Goal: Information Seeking & Learning: Find specific fact

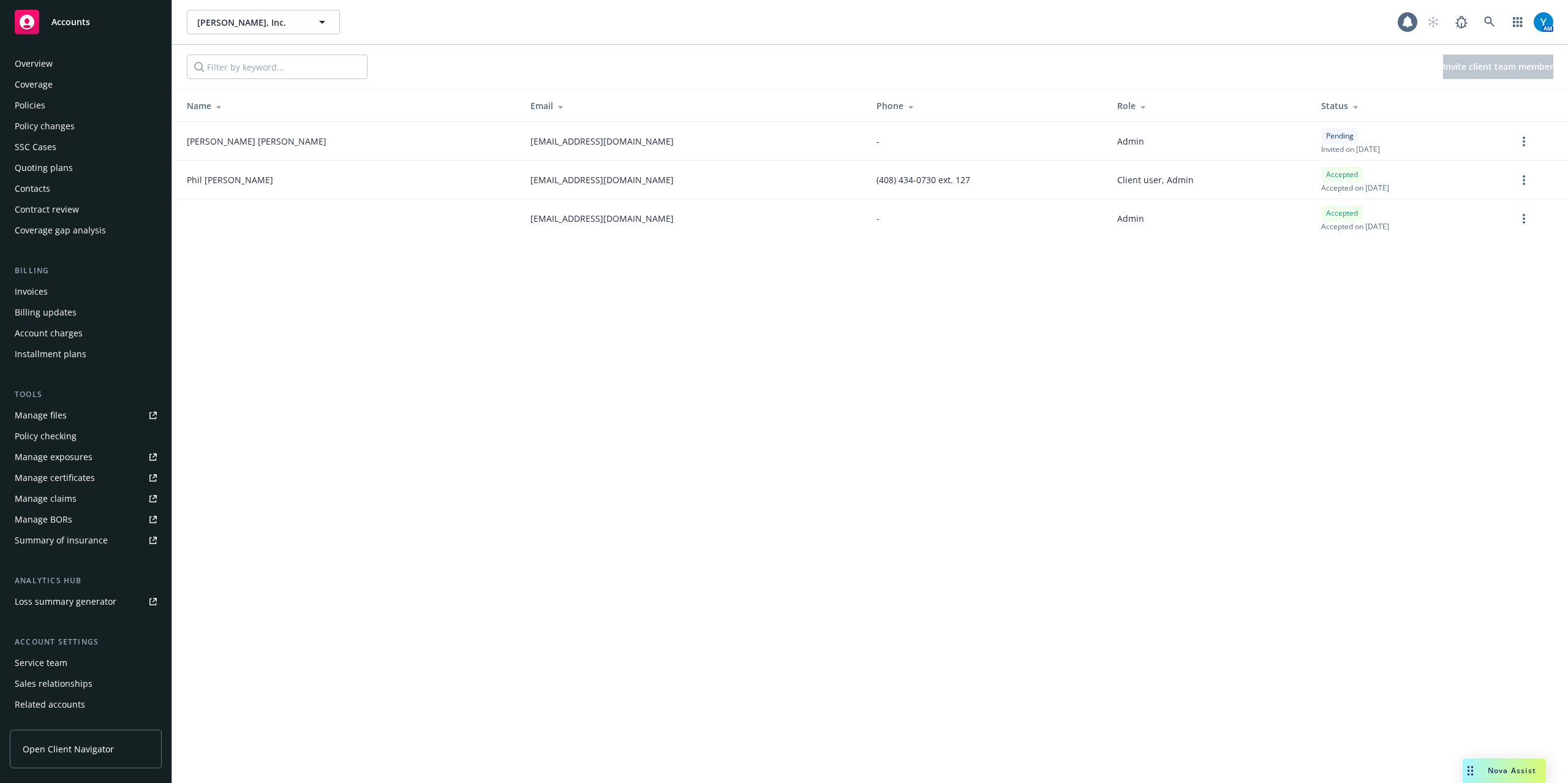
scroll to position [35, 0]
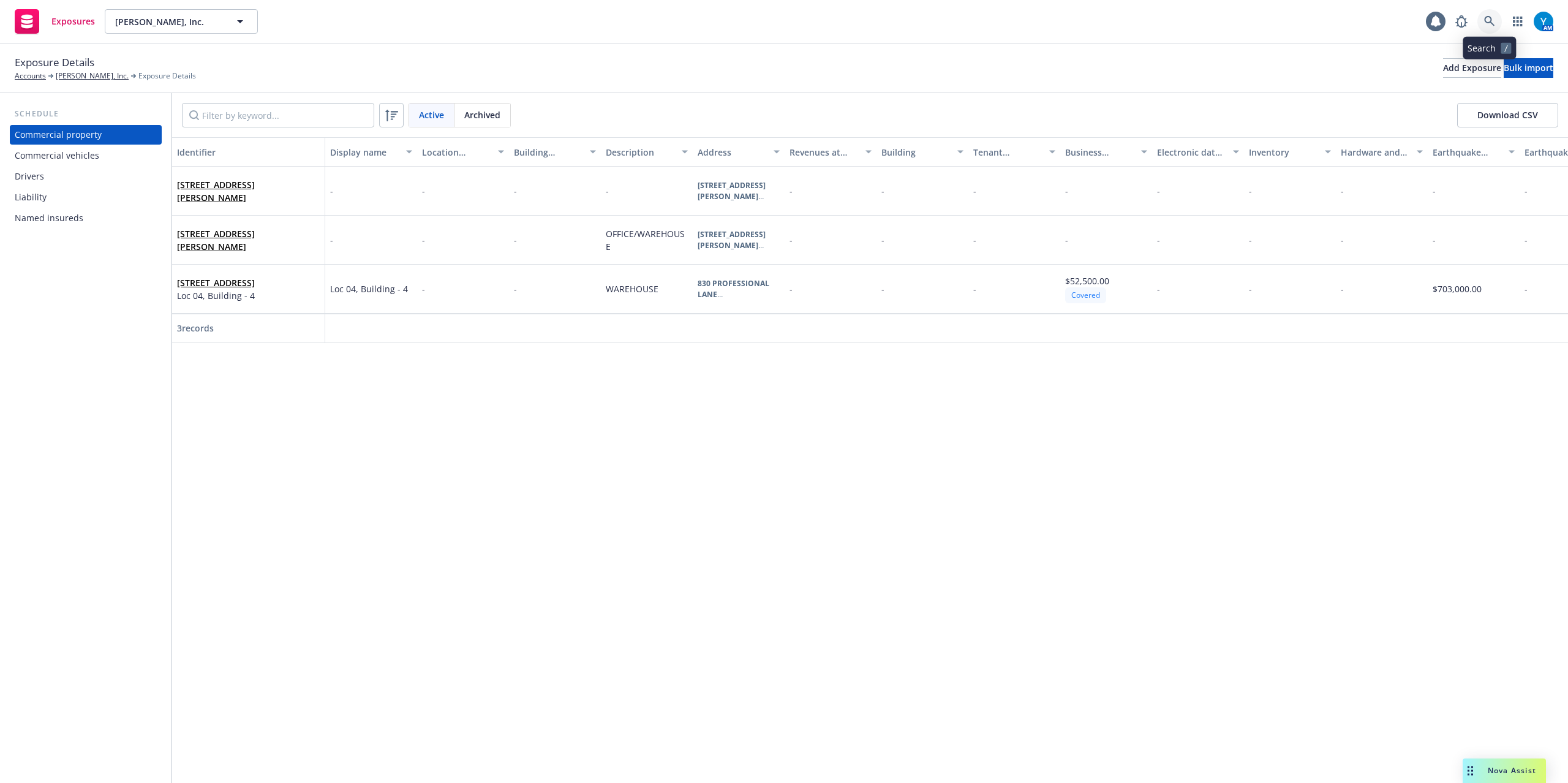
click at [1490, 20] on icon at bounding box center [1490, 21] width 11 height 11
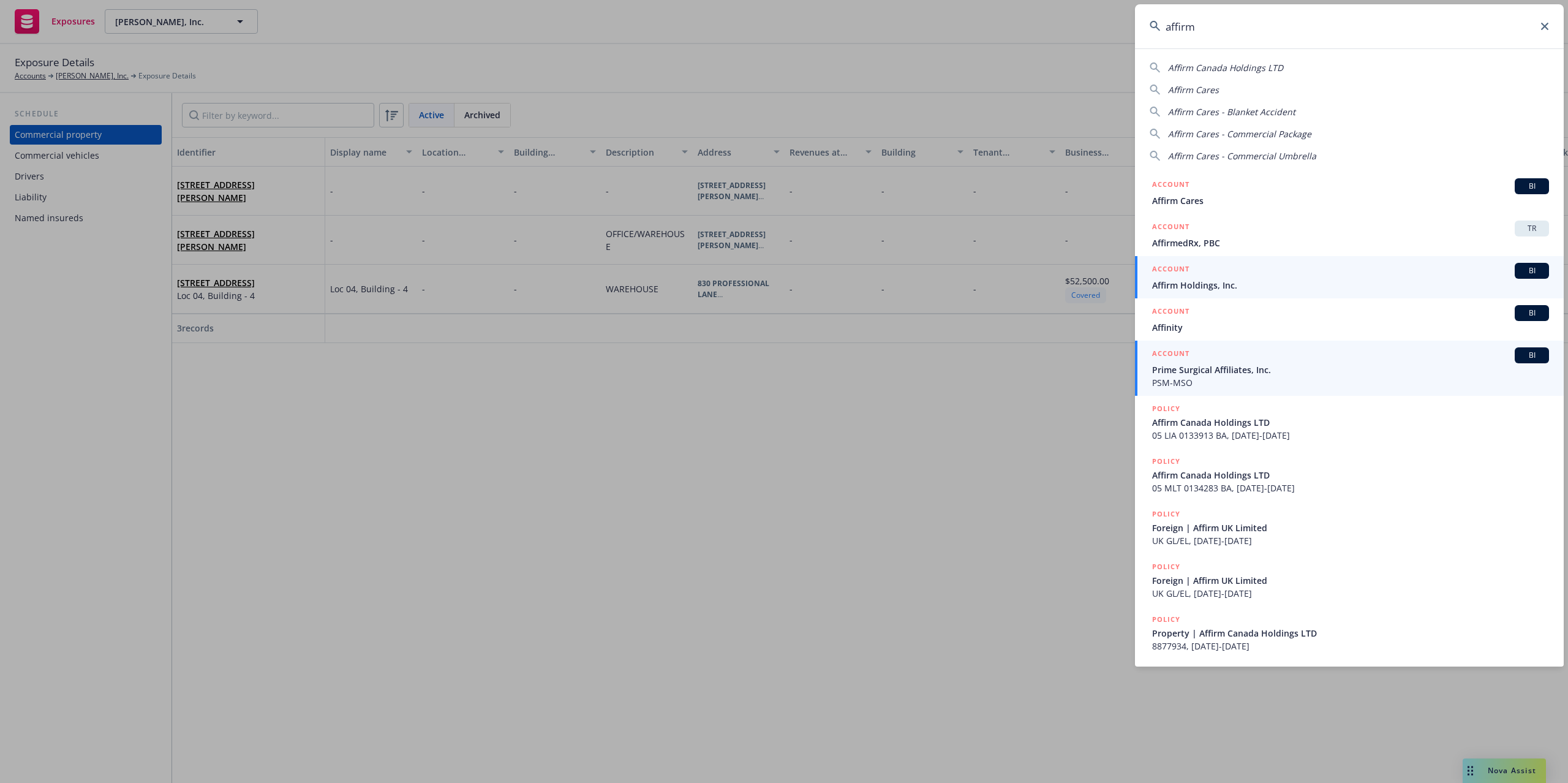
type input "affirm"
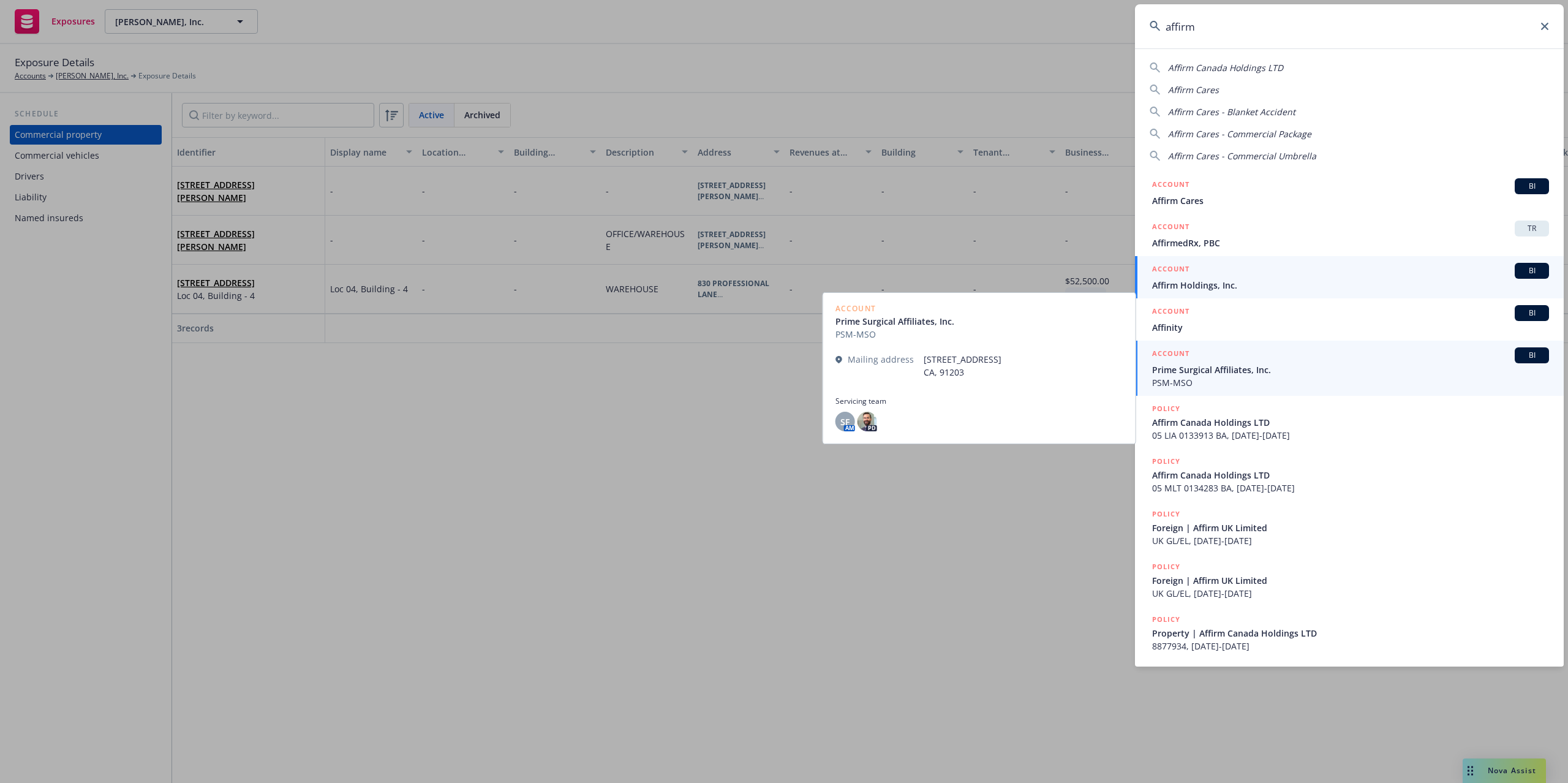
click at [1238, 285] on span "Affirm Holdings, Inc." at bounding box center [1351, 285] width 397 height 13
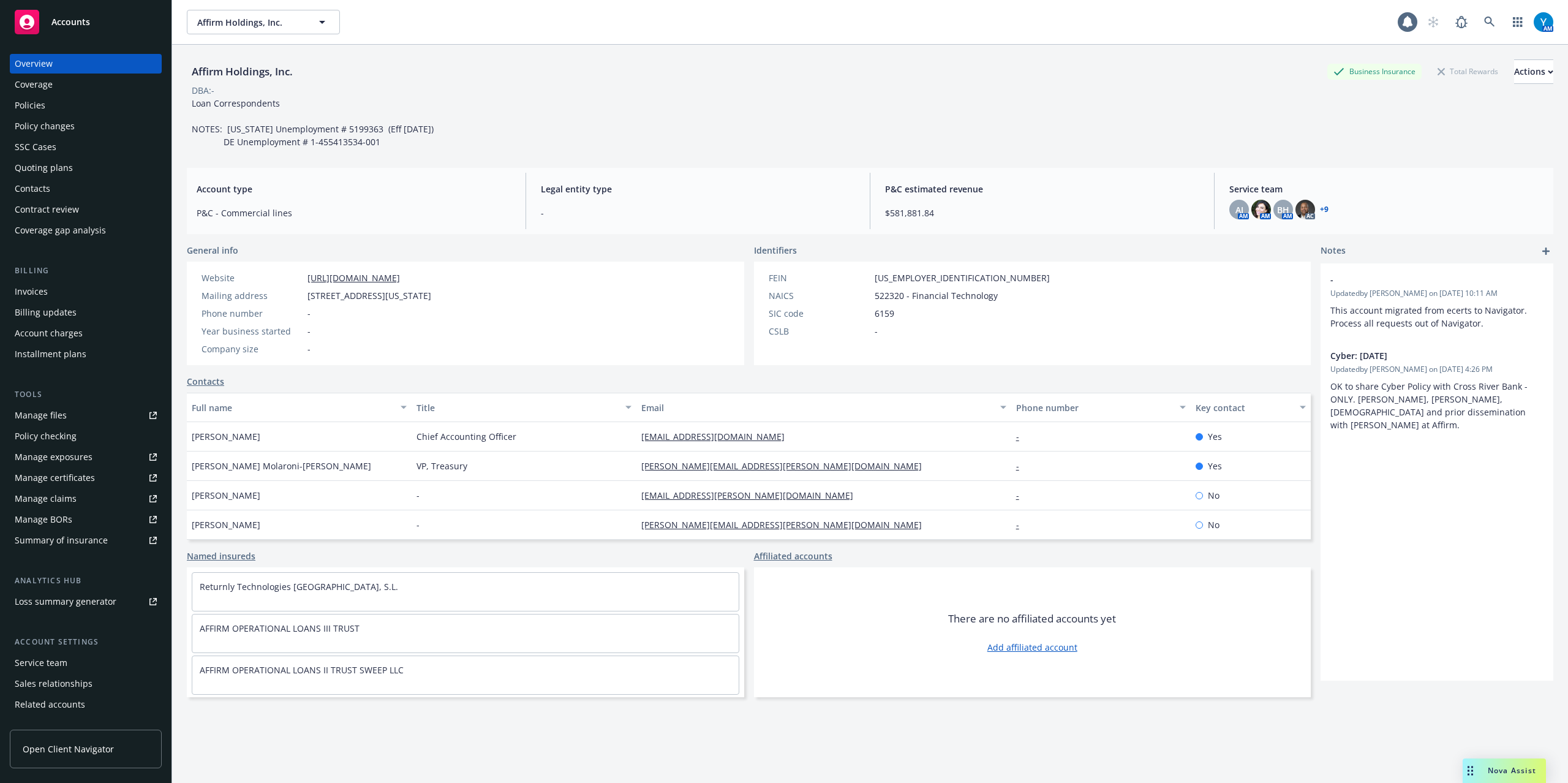
click at [58, 98] on div "Policies" at bounding box center [86, 105] width 143 height 19
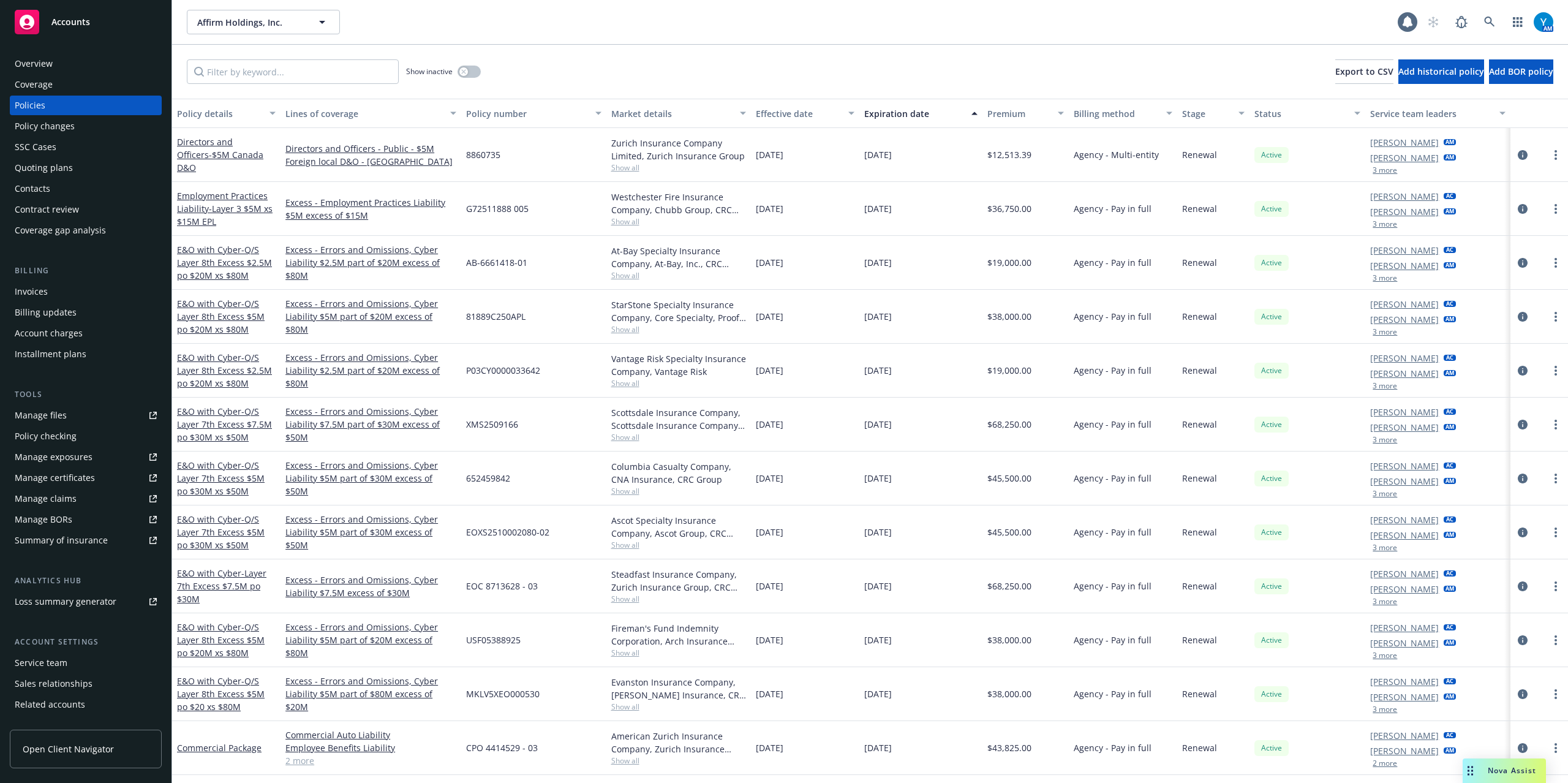
click at [1381, 494] on button "3 more" at bounding box center [1386, 494] width 25 height 7
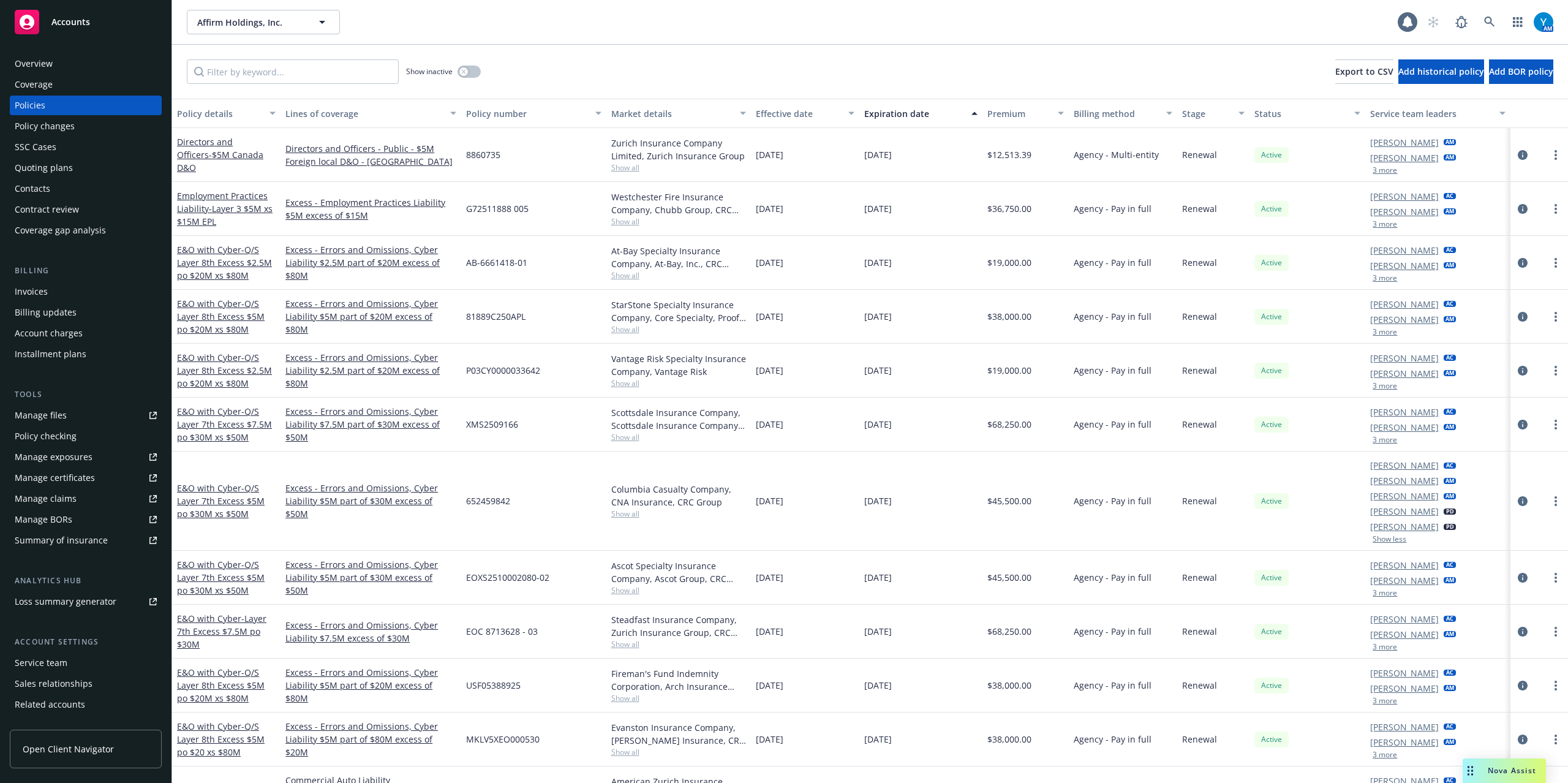
click at [61, 58] on div "Overview" at bounding box center [86, 64] width 143 height 19
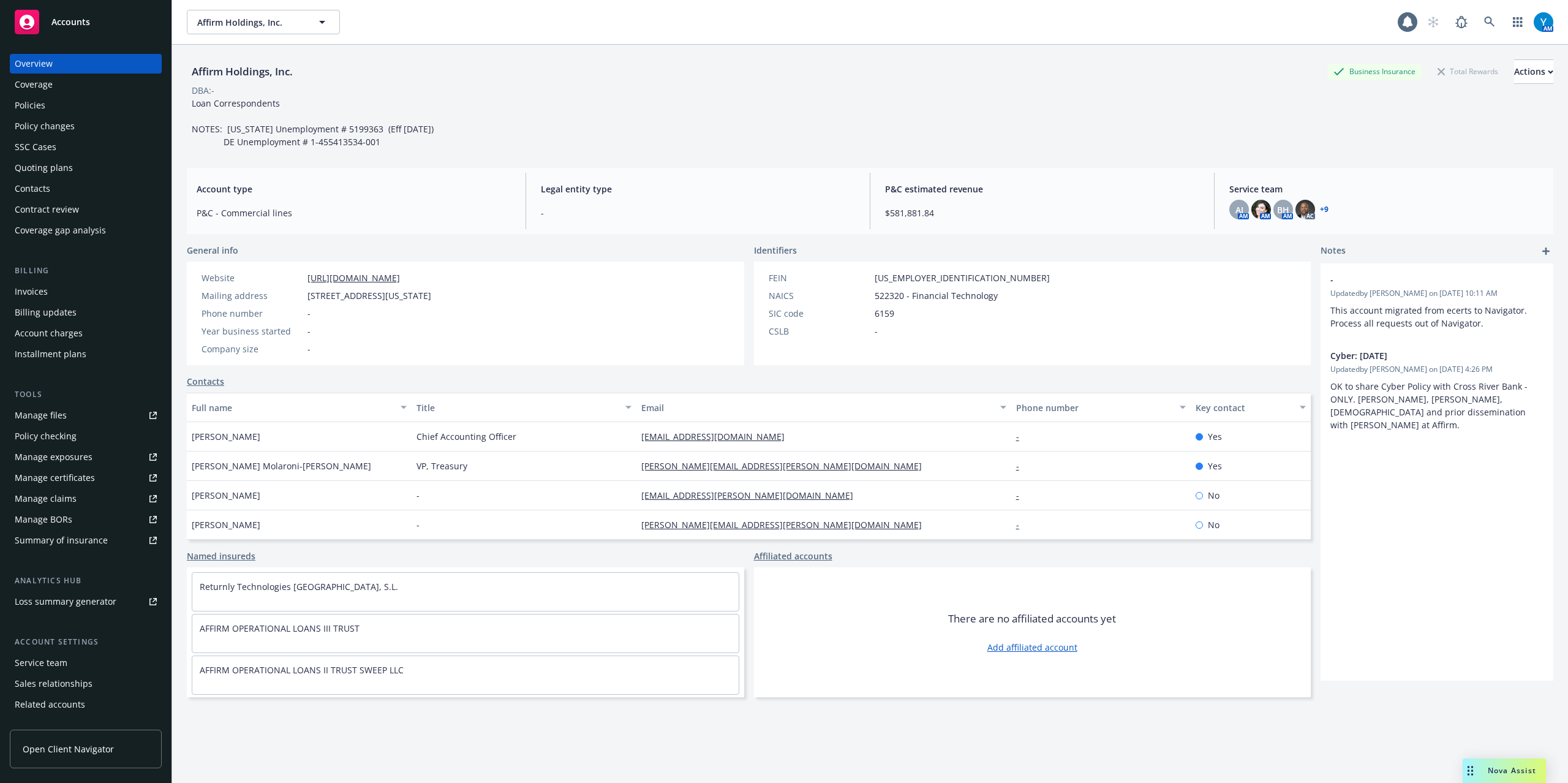
click at [1320, 209] on link "+ 9" at bounding box center [1325, 209] width 9 height 7
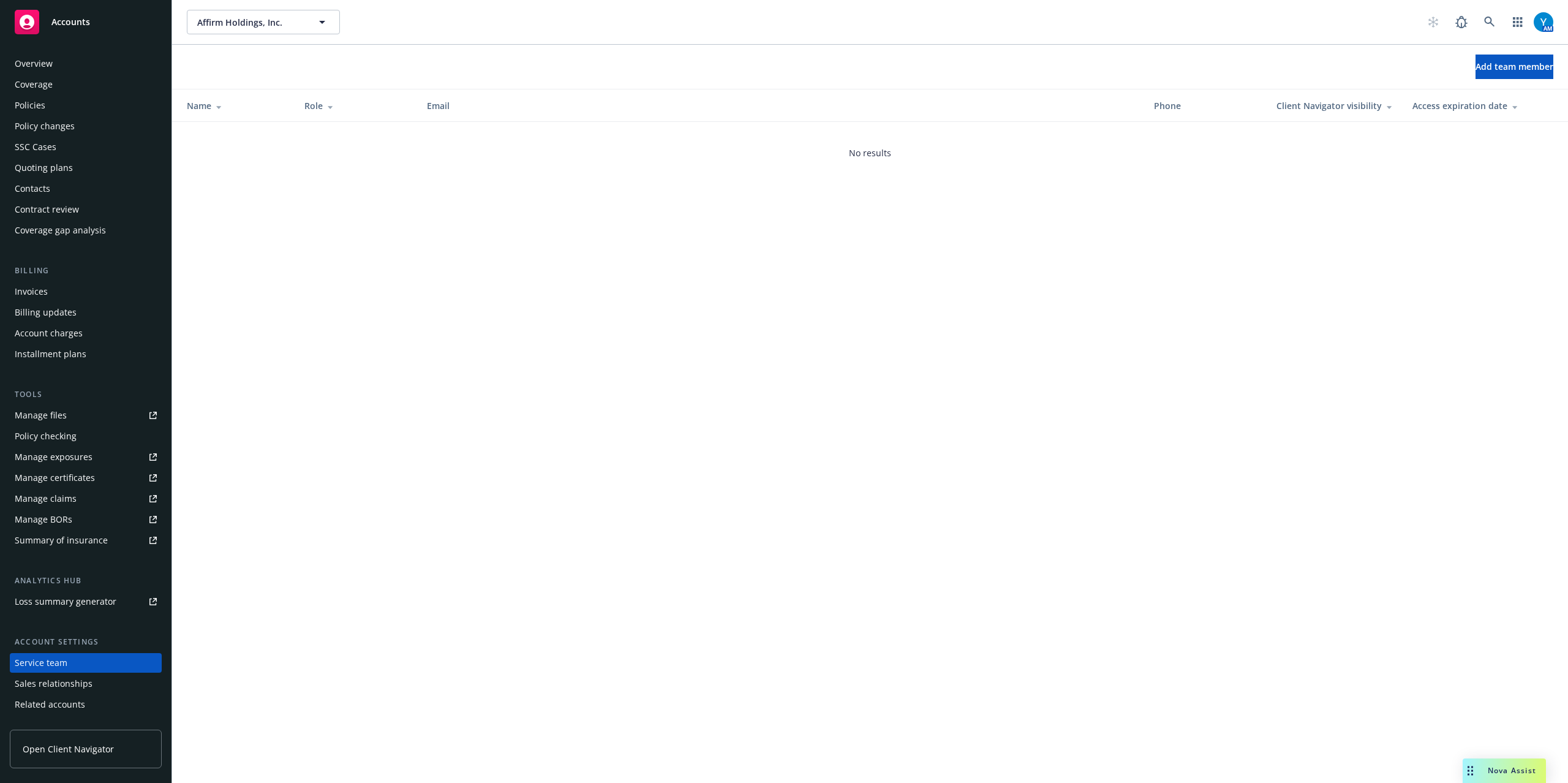
scroll to position [35, 0]
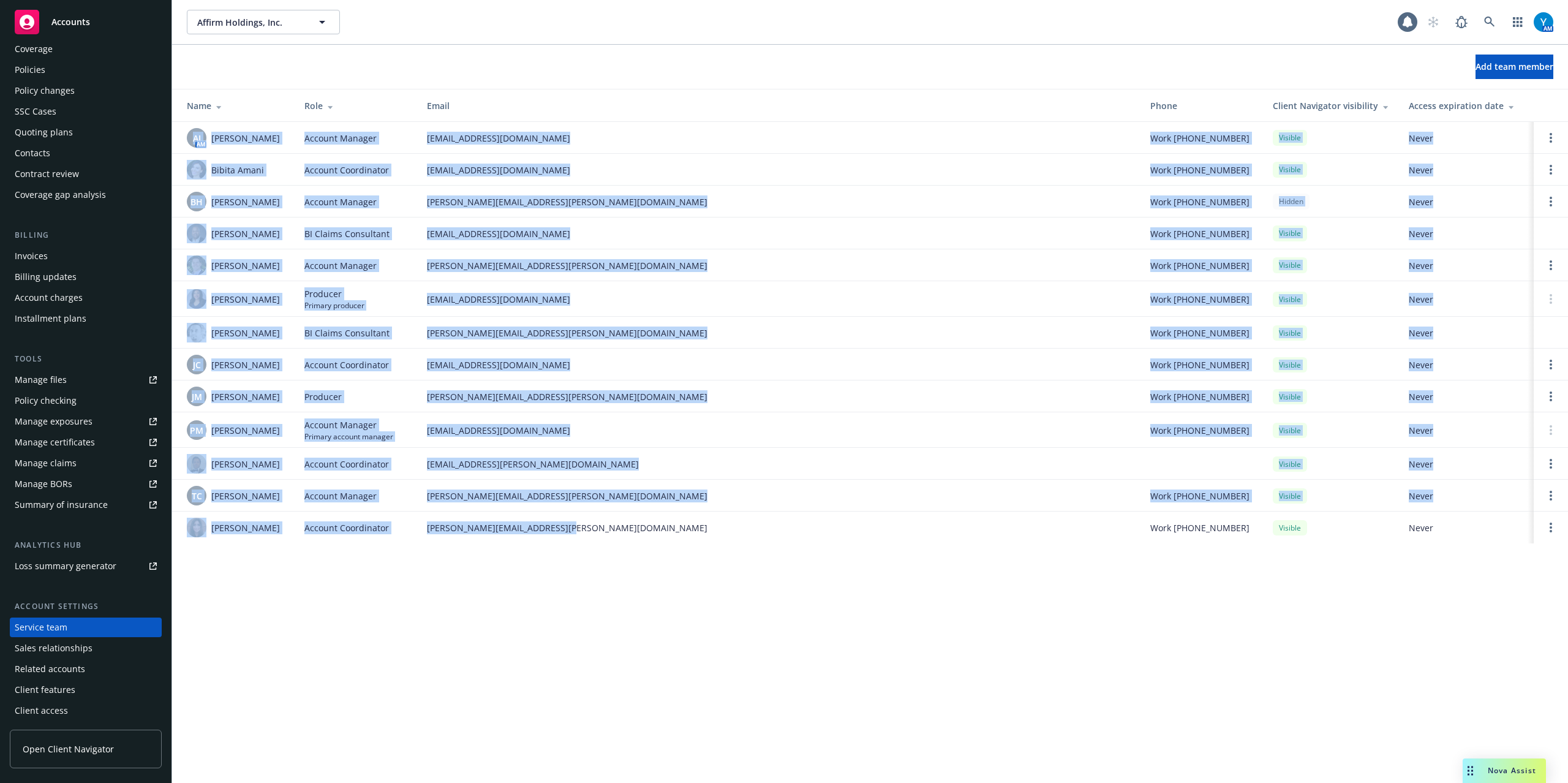
drag, startPoint x: 574, startPoint y: 534, endPoint x: 184, endPoint y: 138, distance: 555.8
click at [184, 138] on tbody "[PERSON_NAME] AM [PERSON_NAME] Account Manager [PERSON_NAME][EMAIL_ADDRESS][PER…" at bounding box center [869, 333] width 1396 height 422
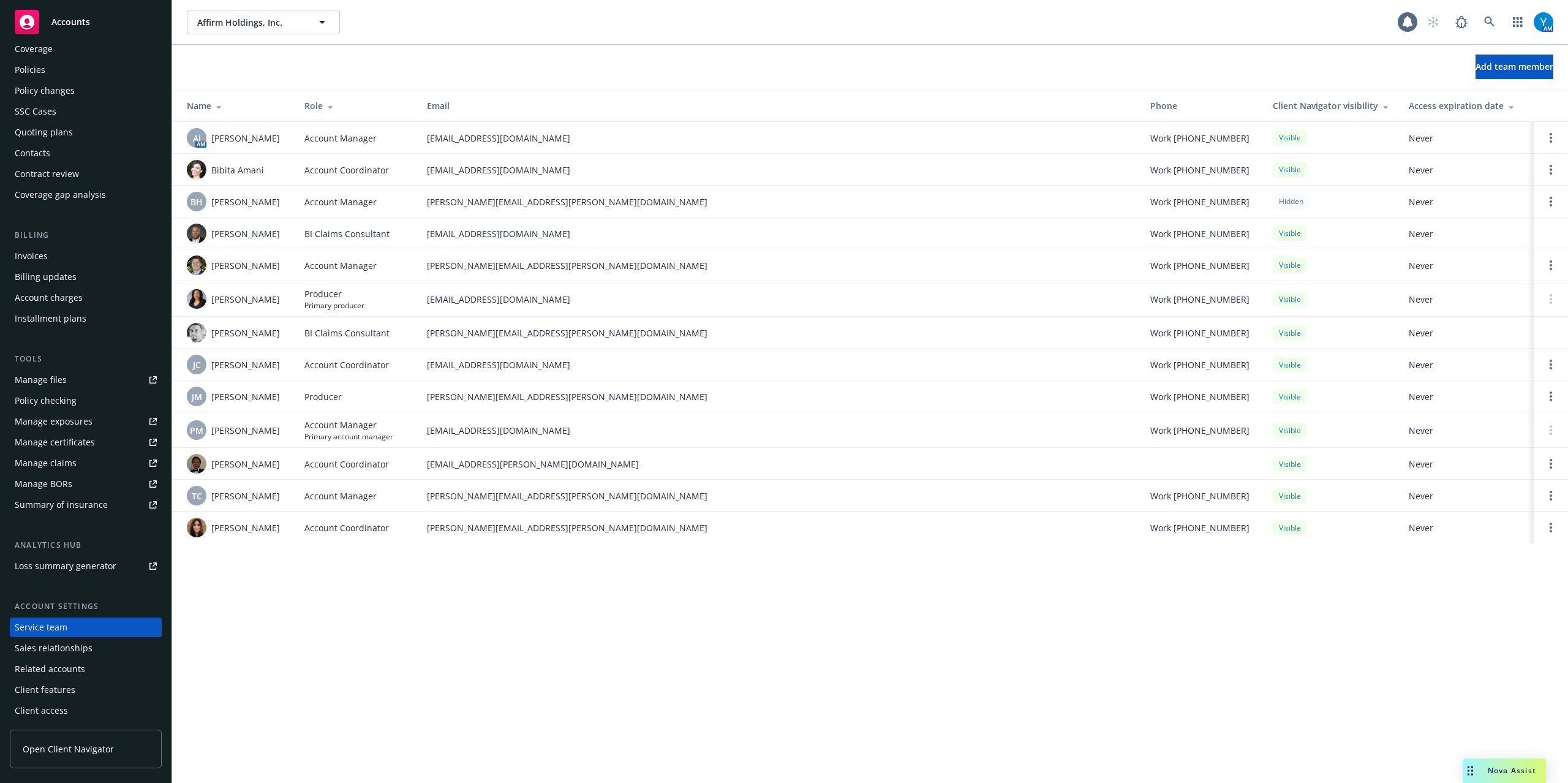
click at [409, 81] on div "Add team member" at bounding box center [869, 67] width 1396 height 44
drag, startPoint x: 261, startPoint y: 504, endPoint x: 210, endPoint y: 507, distance: 51.1
click at [210, 506] on div "TC [PERSON_NAME]" at bounding box center [236, 496] width 98 height 19
copy span "[PERSON_NAME]"
click at [42, 73] on div "Policies" at bounding box center [30, 70] width 31 height 19
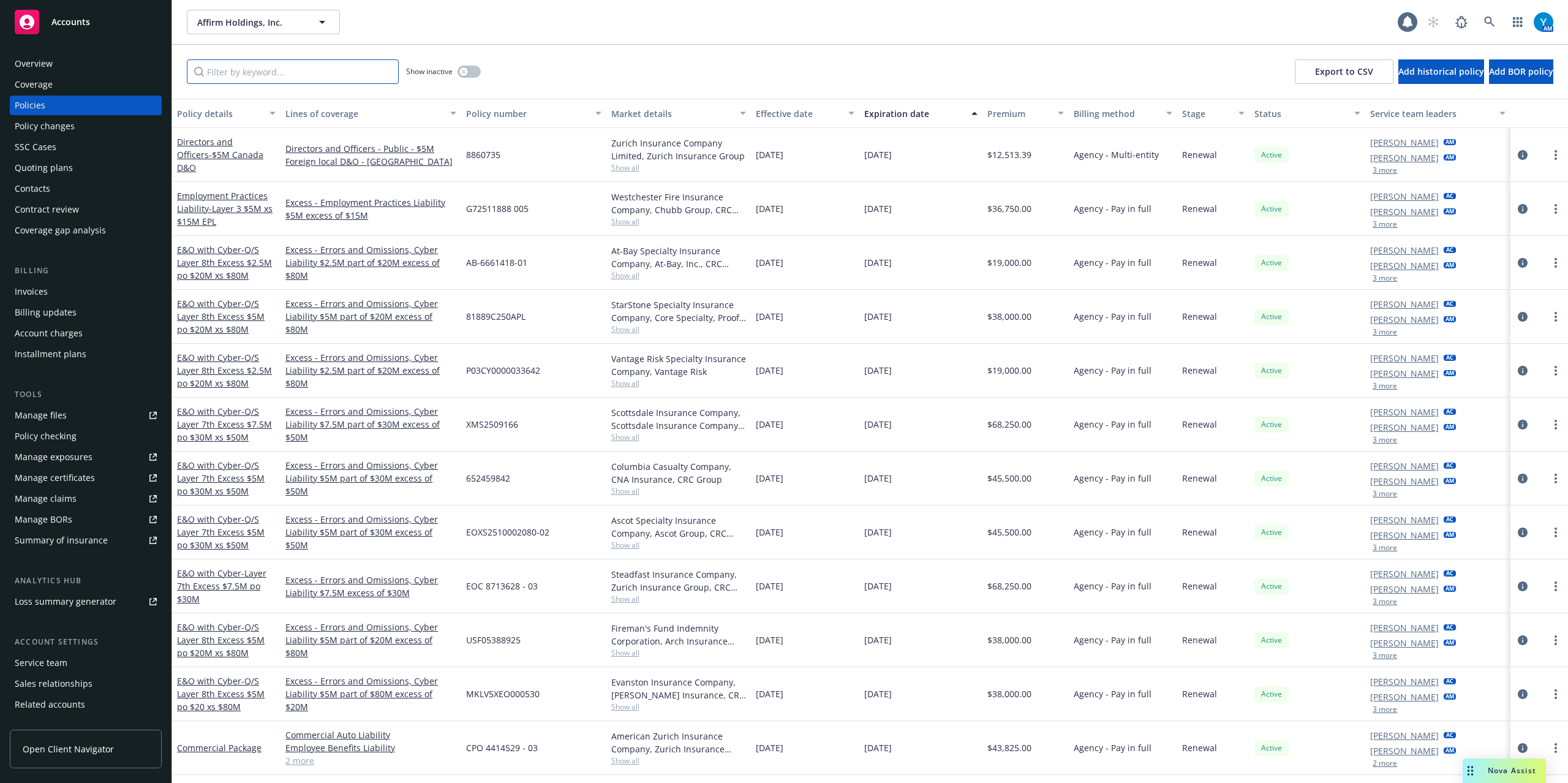
click at [245, 77] on input "Filter by keyword..." at bounding box center [292, 72] width 212 height 25
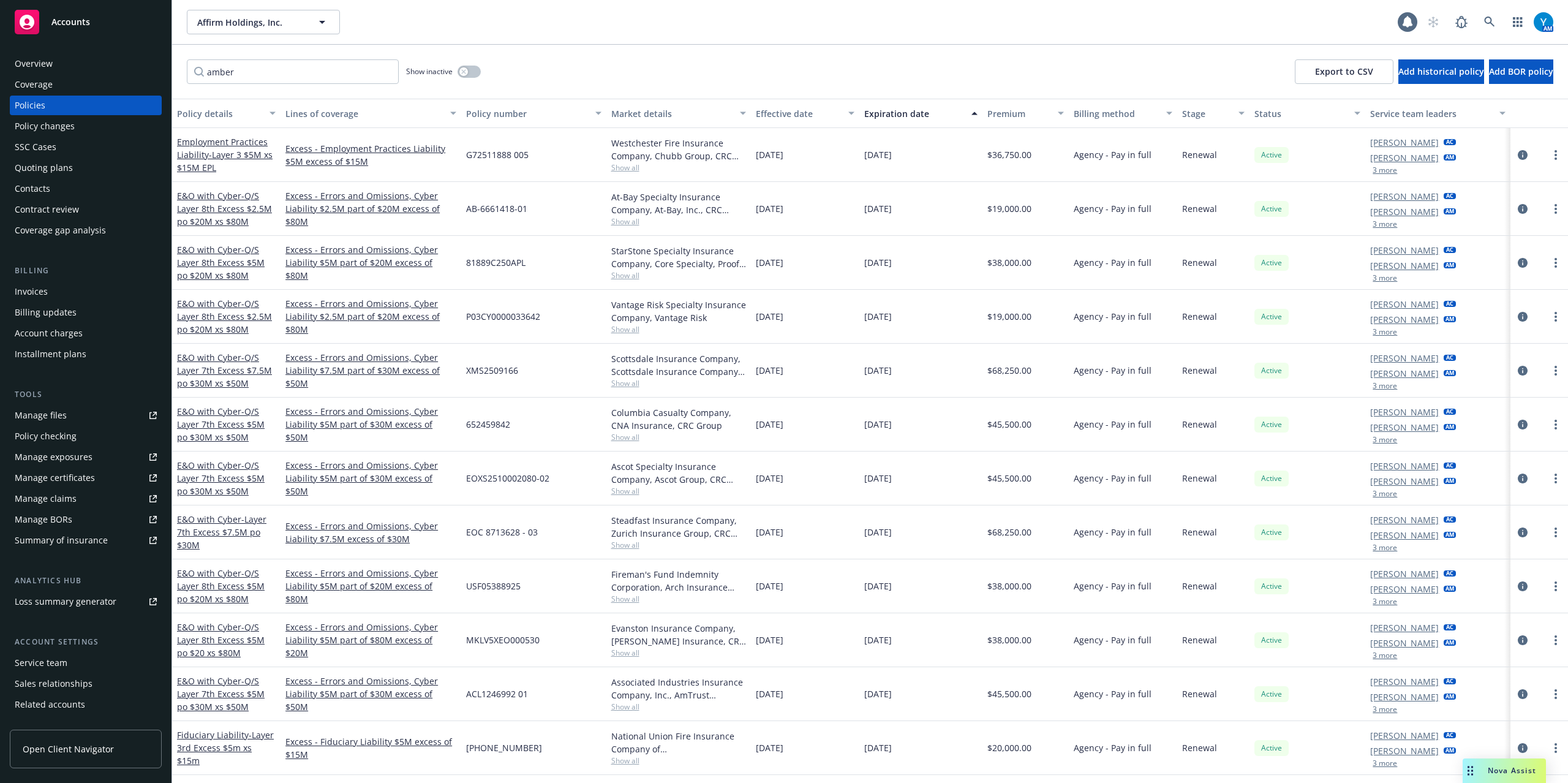
click at [1381, 167] on button "3 more" at bounding box center [1386, 170] width 25 height 7
drag, startPoint x: 307, startPoint y: 64, endPoint x: 42, endPoint y: 76, distance: 265.3
click at [42, 74] on div "Accounts Overview Coverage Policies Policy changes SSC Cases Quoting plans Cont…" at bounding box center [784, 392] width 1568 height 783
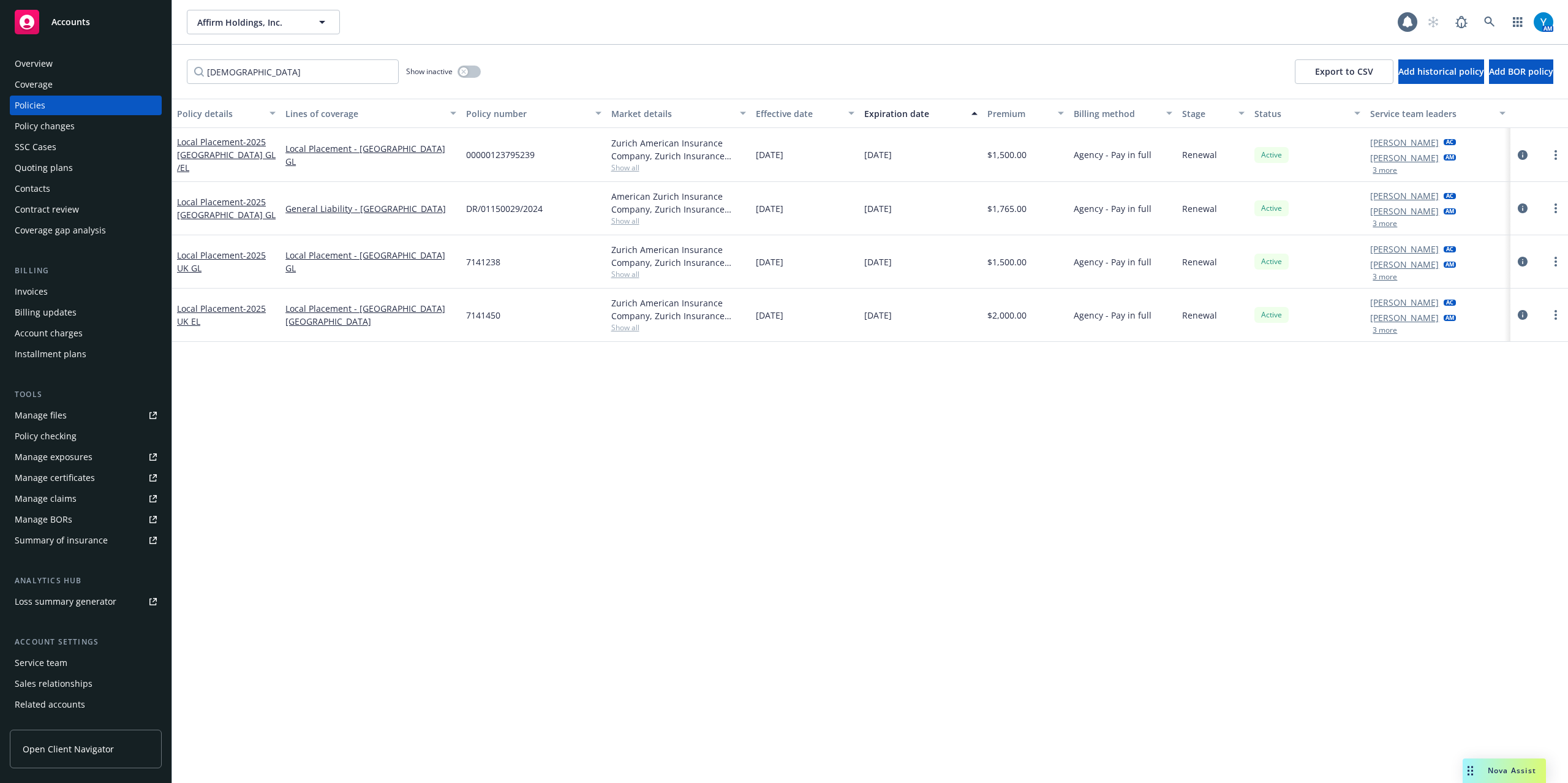
click at [1385, 170] on button "3 more" at bounding box center [1386, 170] width 25 height 7
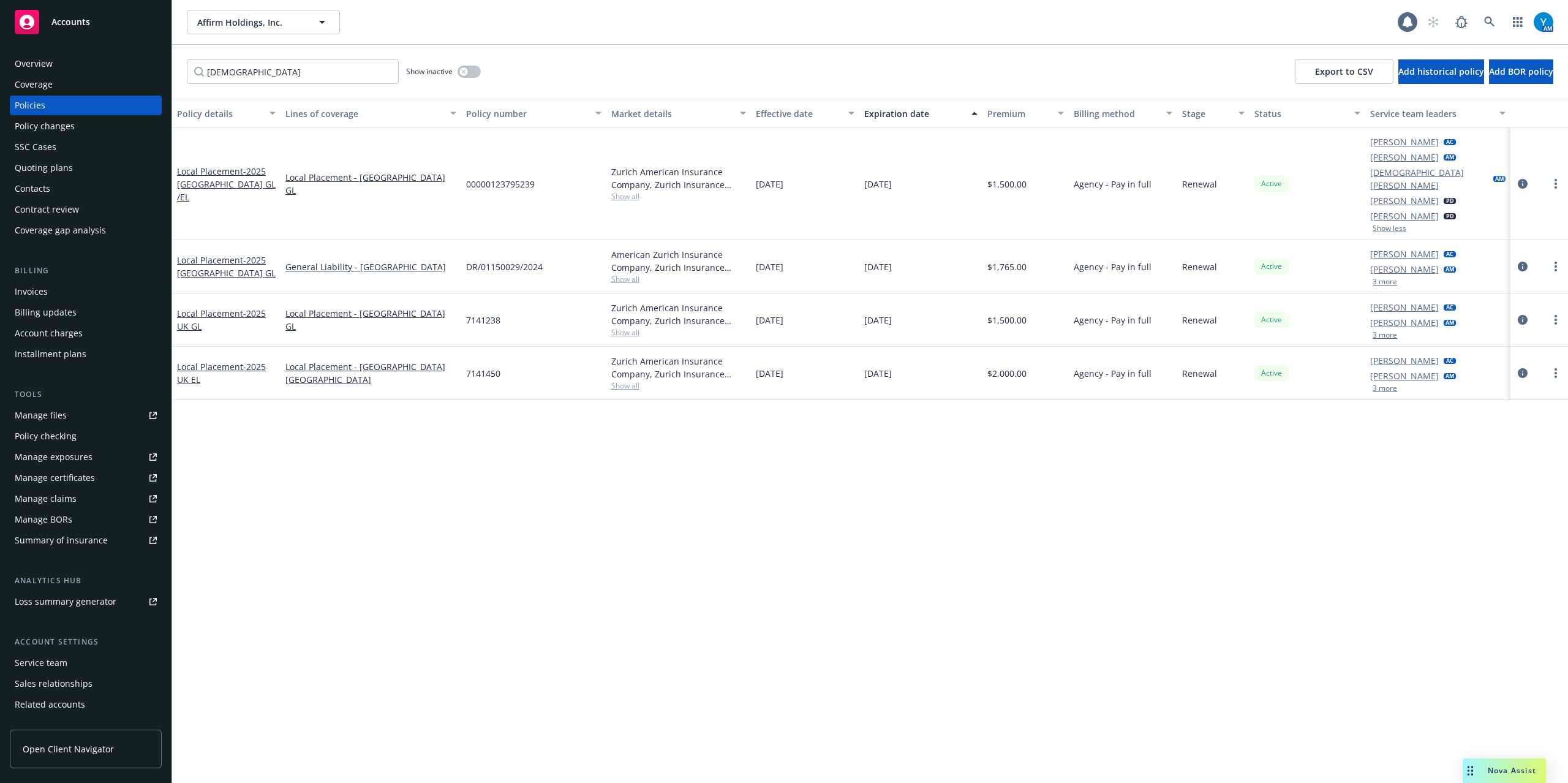
click at [1391, 278] on button "3 more" at bounding box center [1386, 282] width 25 height 7
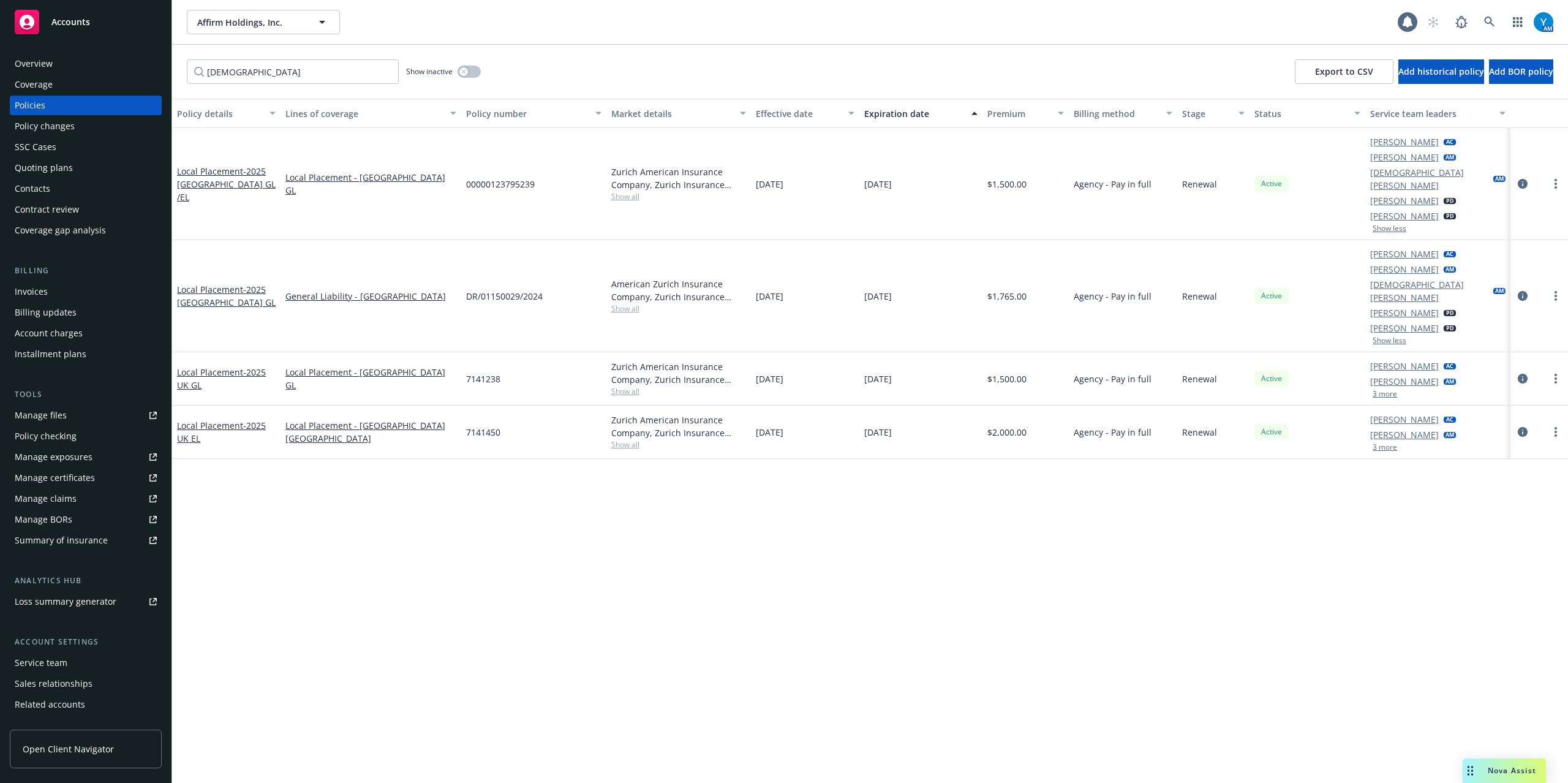
click at [1385, 391] on button "3 more" at bounding box center [1386, 394] width 25 height 7
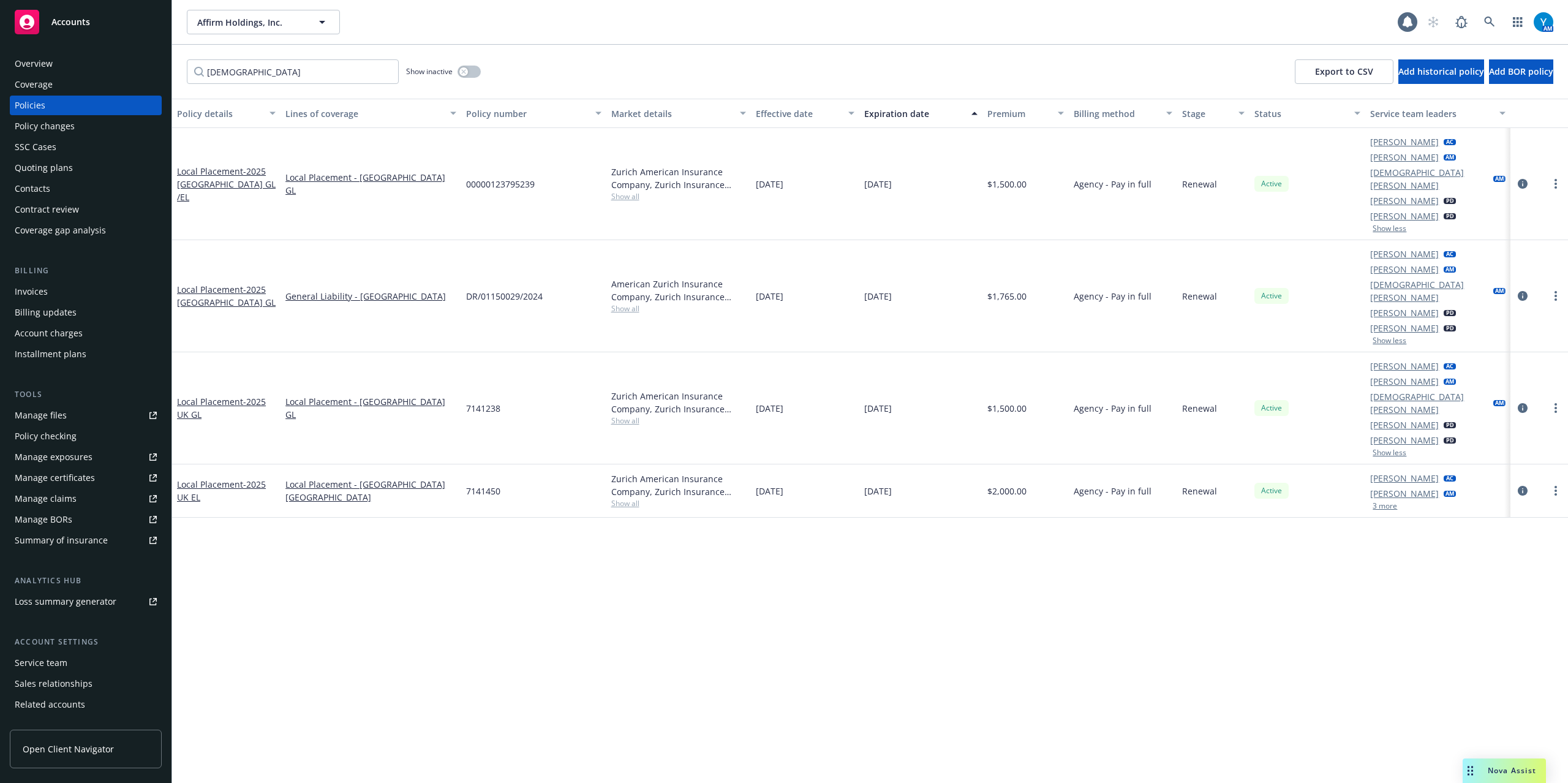
click at [1379, 502] on button "3 more" at bounding box center [1386, 506] width 25 height 7
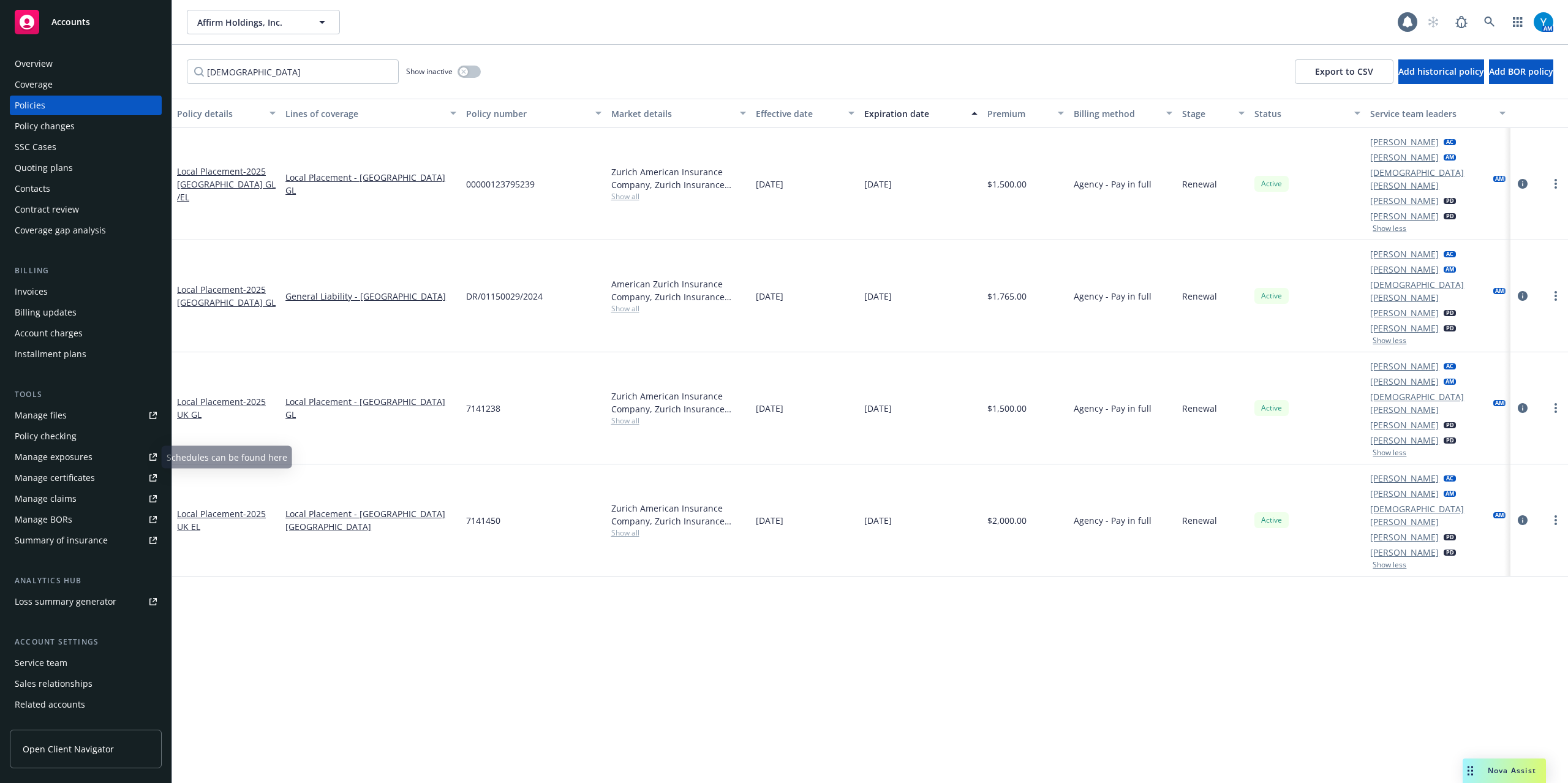
click at [66, 420] on link "Manage files" at bounding box center [86, 415] width 152 height 19
drag, startPoint x: 261, startPoint y: 74, endPoint x: 69, endPoint y: 74, distance: 192.0
click at [59, 83] on div "Accounts Overview Coverage Policies Policy changes SSC Cases Quoting plans Cont…" at bounding box center [784, 392] width 1568 height 783
type input "u"
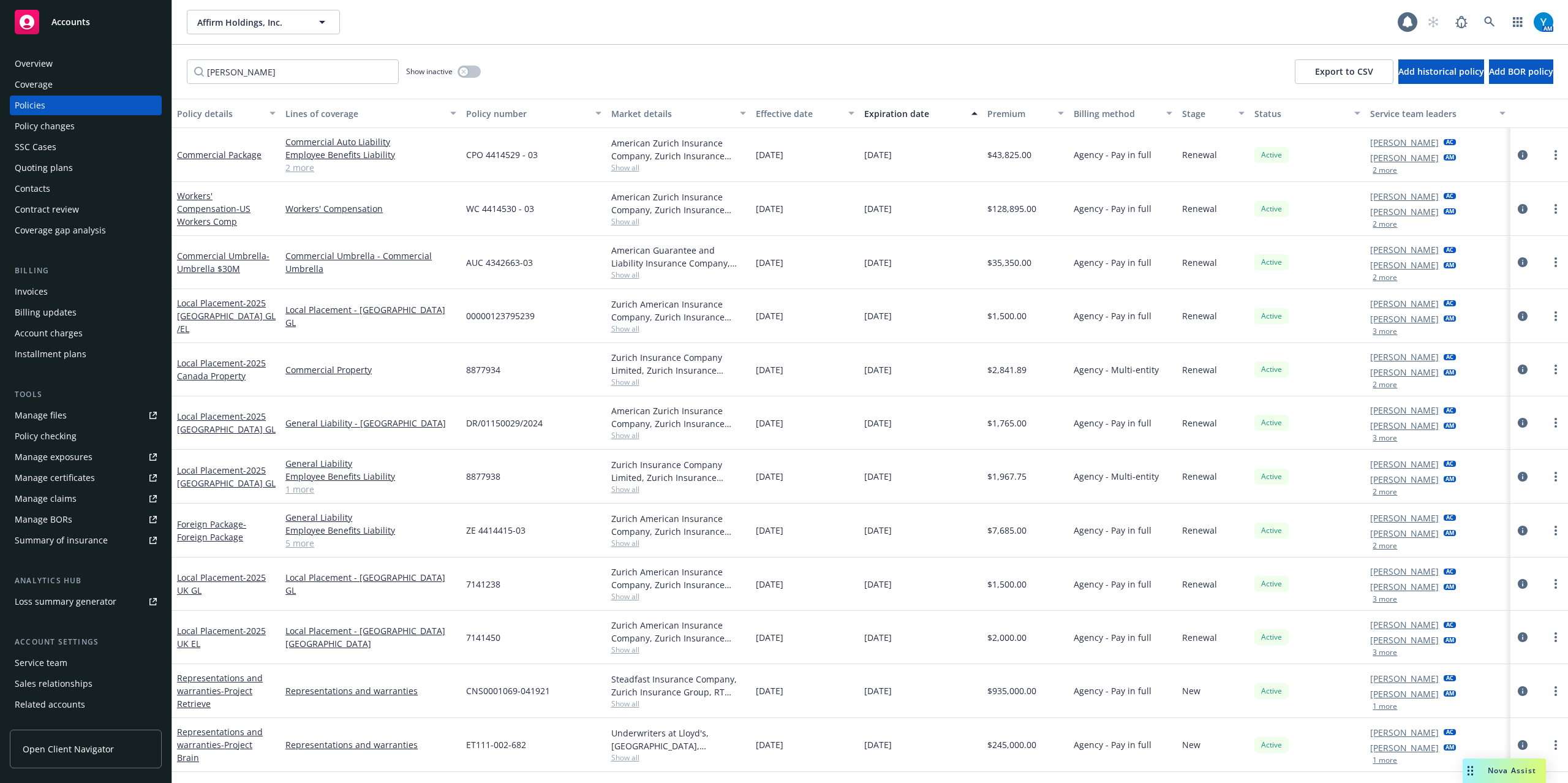
click at [1388, 383] on button "2 more" at bounding box center [1386, 384] width 25 height 7
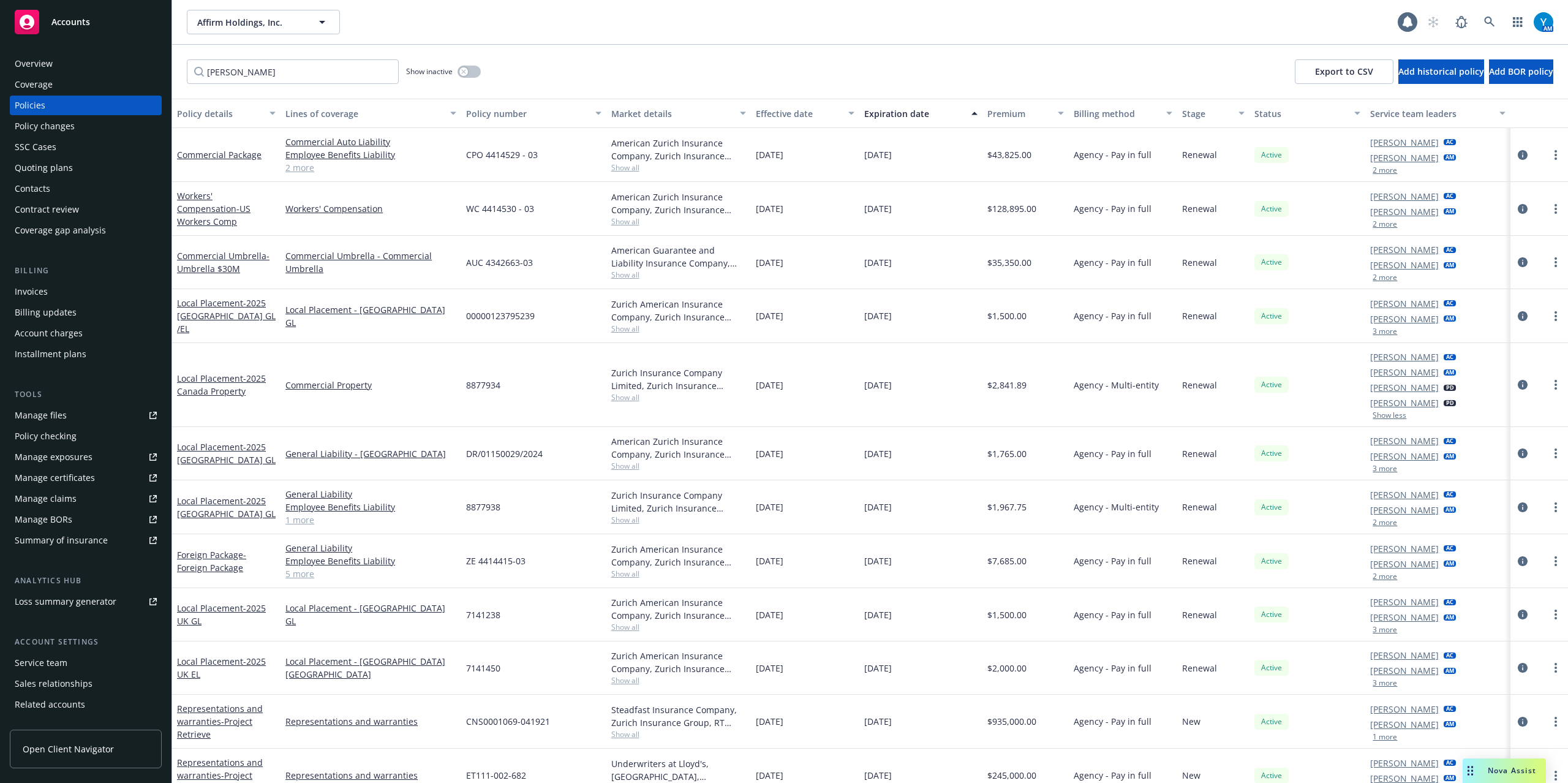
click at [1375, 223] on button "2 more" at bounding box center [1386, 224] width 25 height 7
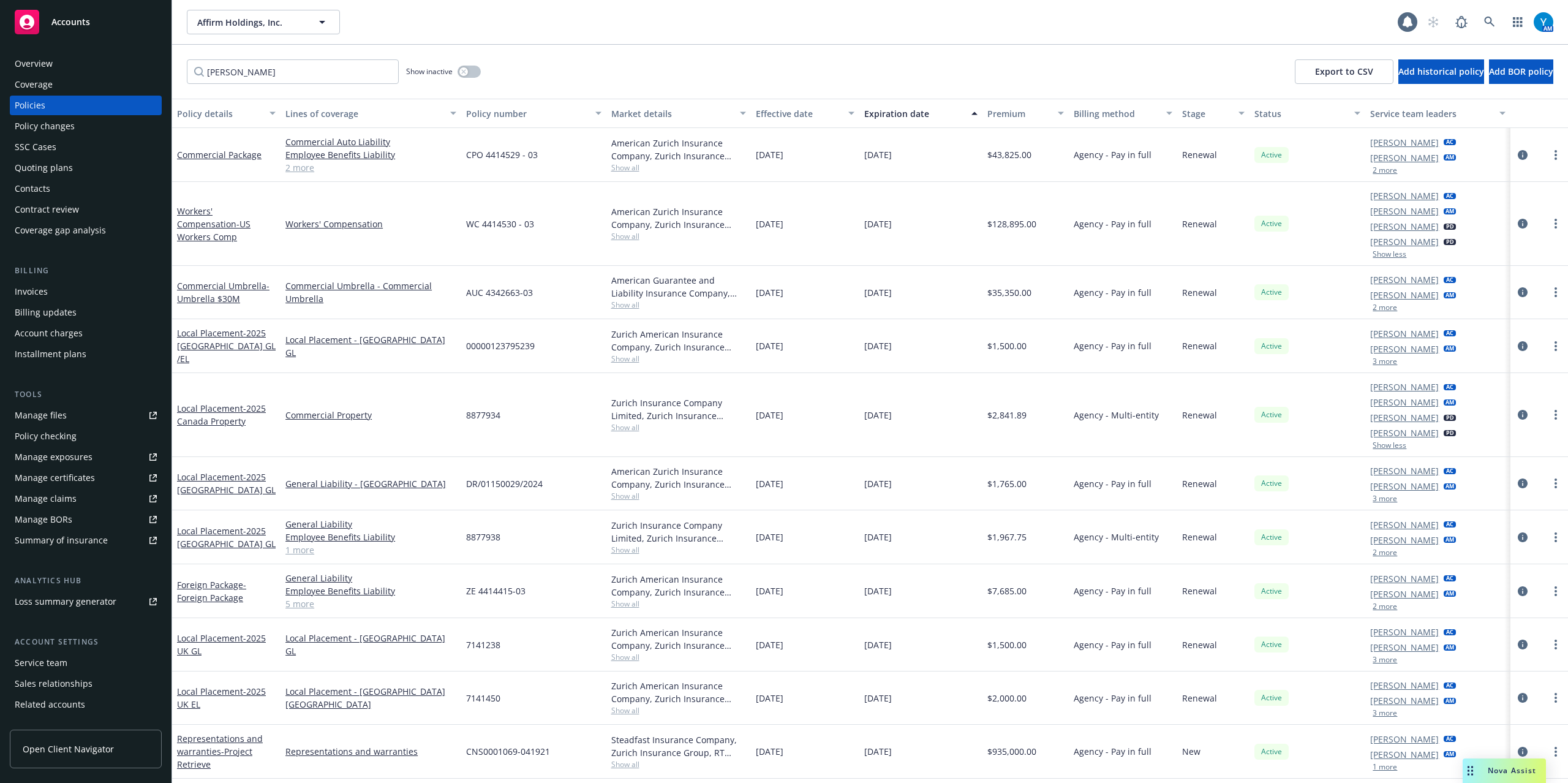
click at [1383, 309] on button "2 more" at bounding box center [1386, 307] width 25 height 7
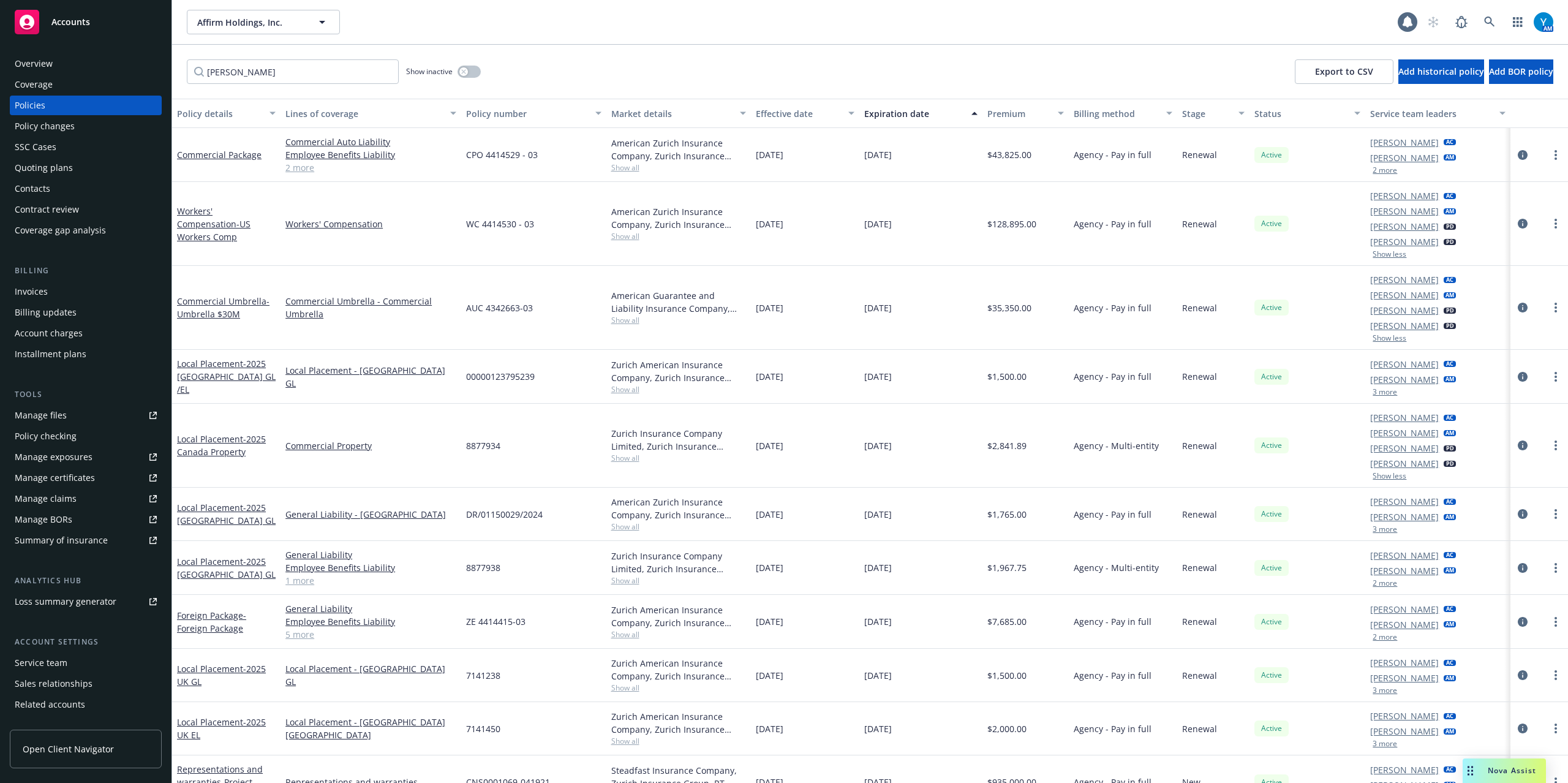
scroll to position [81, 0]
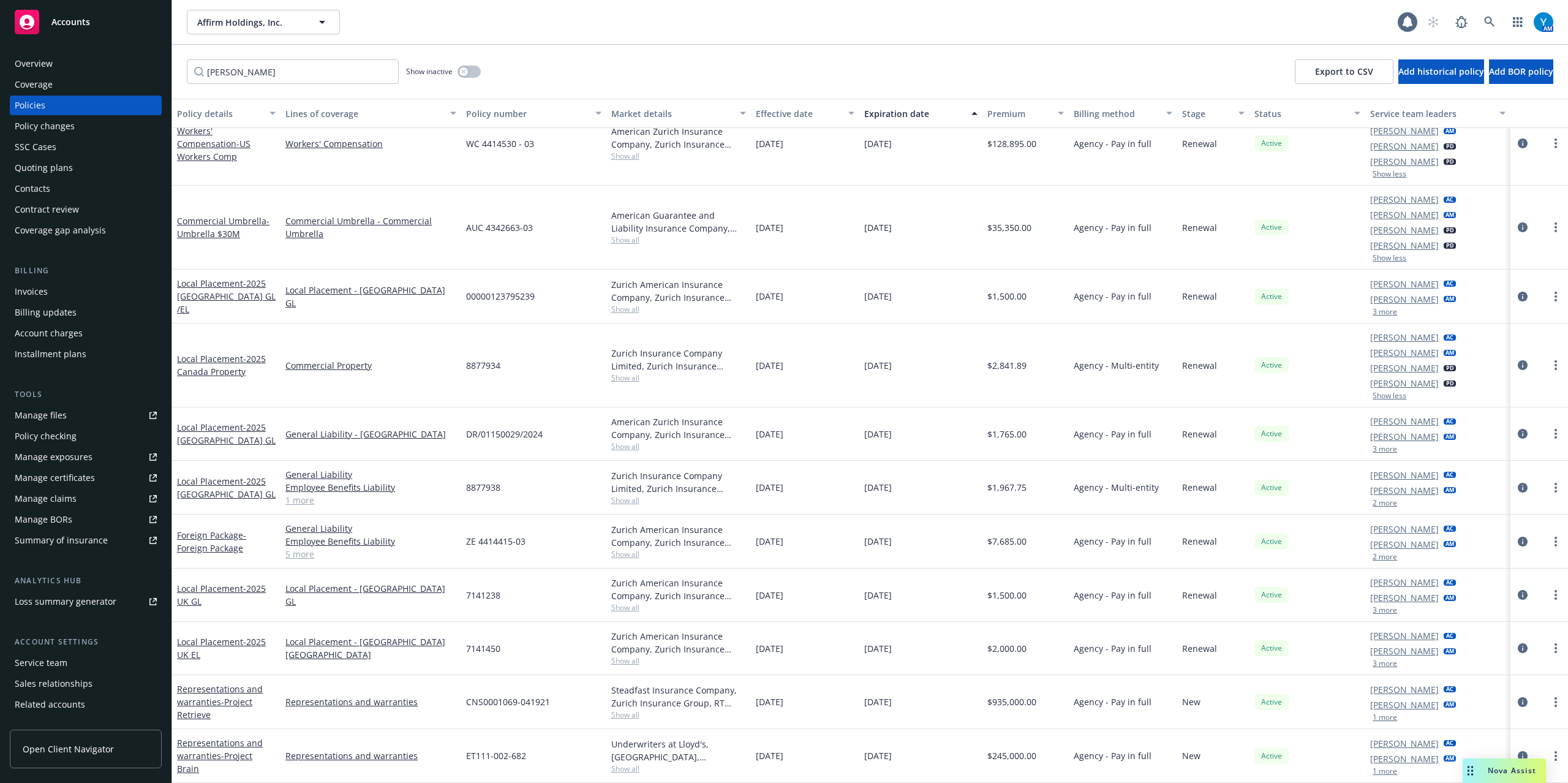
click at [1383, 554] on button "2 more" at bounding box center [1386, 557] width 25 height 7
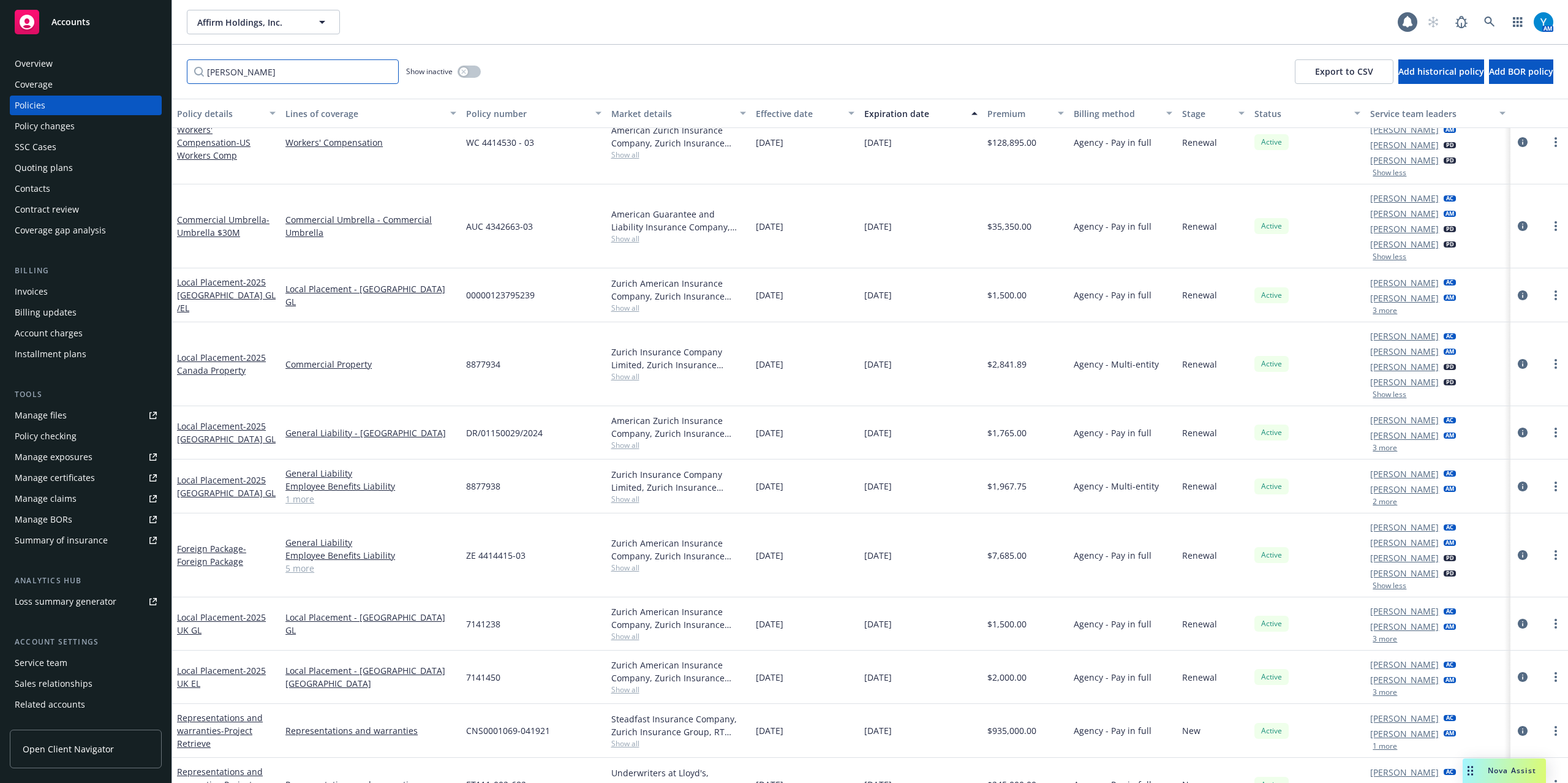
drag, startPoint x: 274, startPoint y: 67, endPoint x: 98, endPoint y: 87, distance: 177.1
click at [103, 87] on div "Accounts Overview Coverage Policies Policy changes SSC Cases Quoting plans Cont…" at bounding box center [784, 392] width 1568 height 783
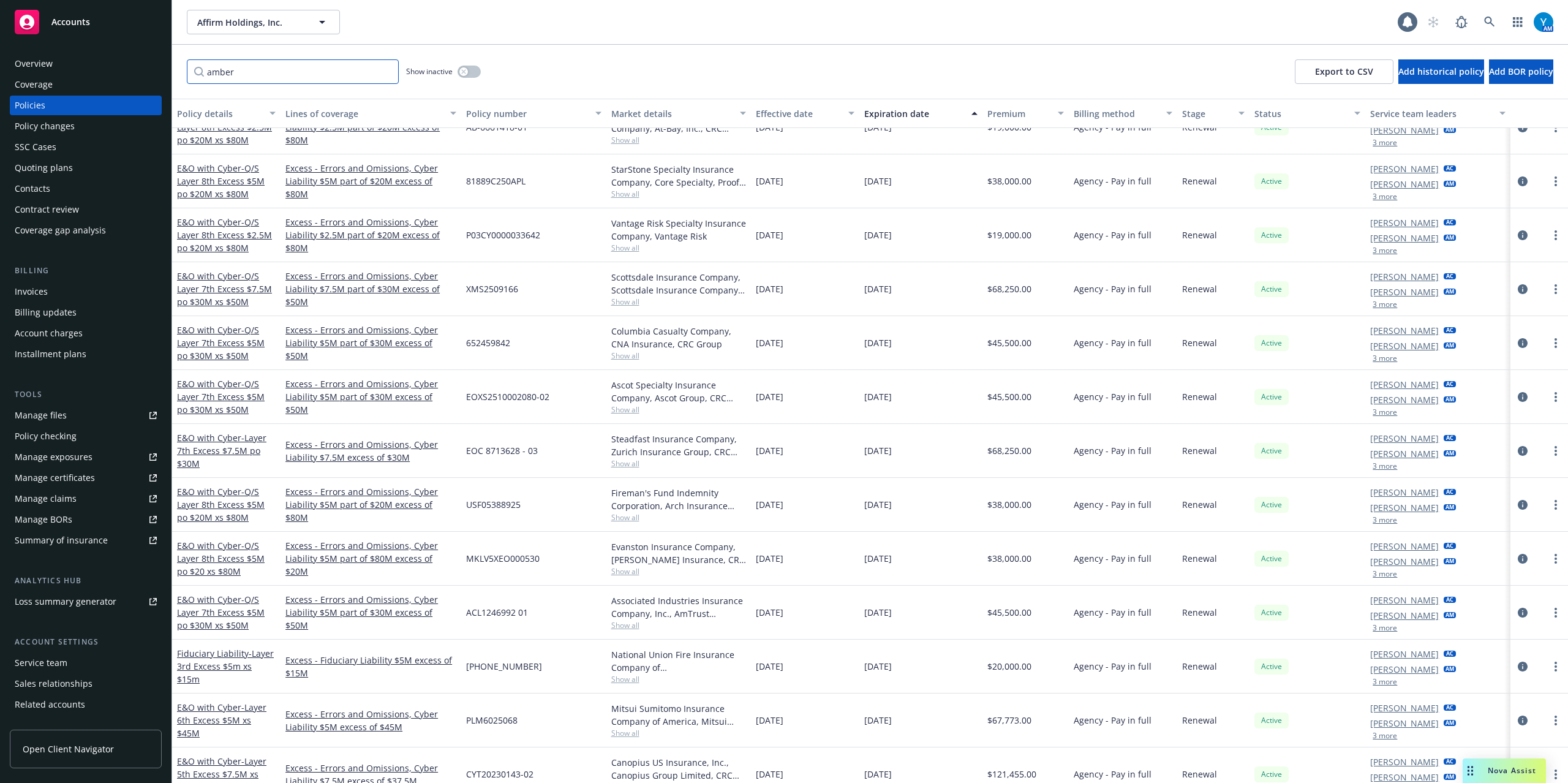
scroll to position [0, 0]
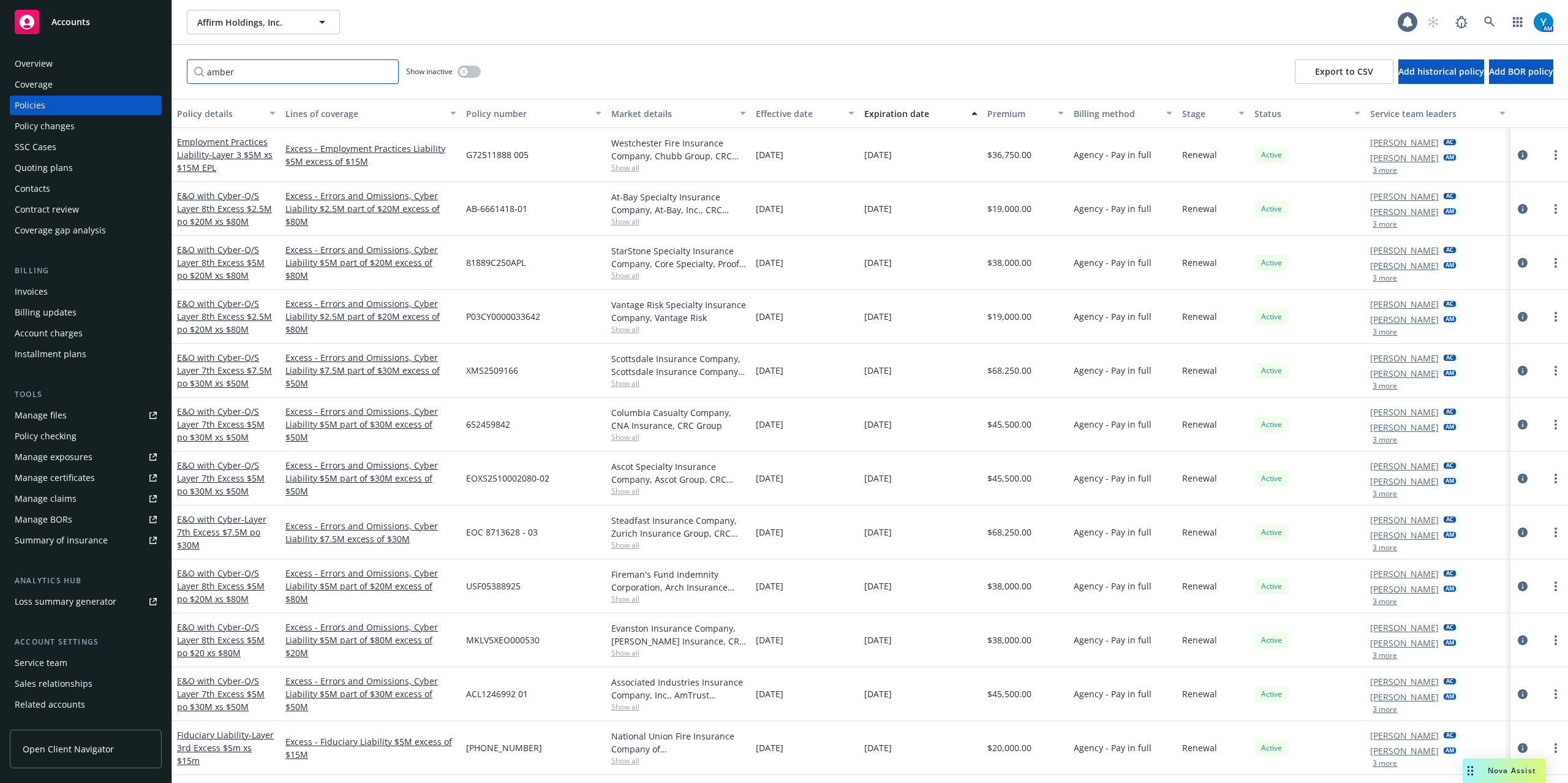
type input "amber"
click at [1373, 172] on button "3 more" at bounding box center [1386, 170] width 25 height 7
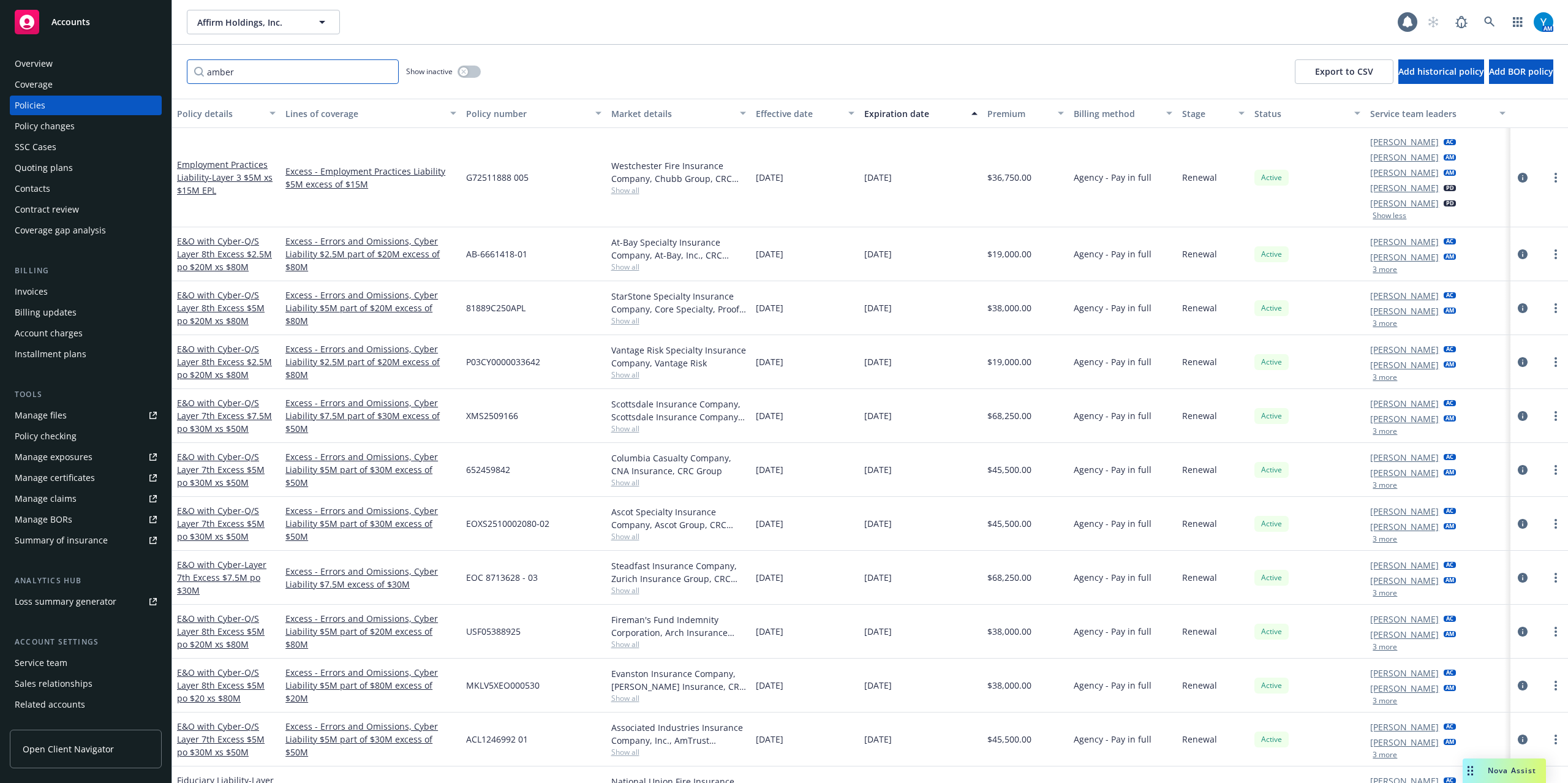
drag, startPoint x: 198, startPoint y: 73, endPoint x: 259, endPoint y: 67, distance: 61.3
click at [158, 73] on div "Accounts Overview Coverage Policies Policy changes SSC Cases Quoting plans Cont…" at bounding box center [784, 392] width 1568 height 783
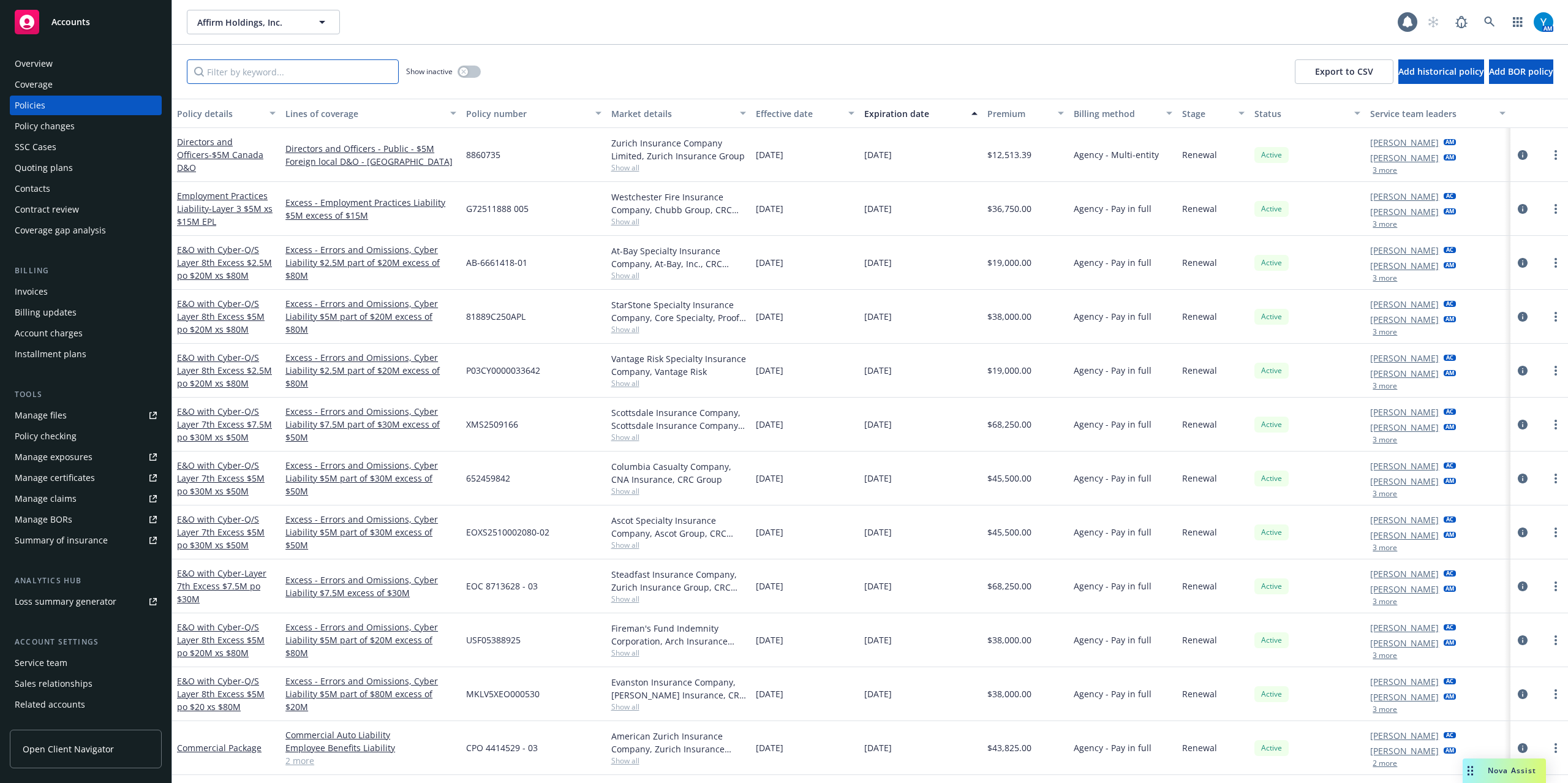
click at [228, 79] on input "Filter by keyword..." at bounding box center [292, 72] width 212 height 25
click at [284, 63] on input "Filter by keyword..." at bounding box center [292, 72] width 212 height 25
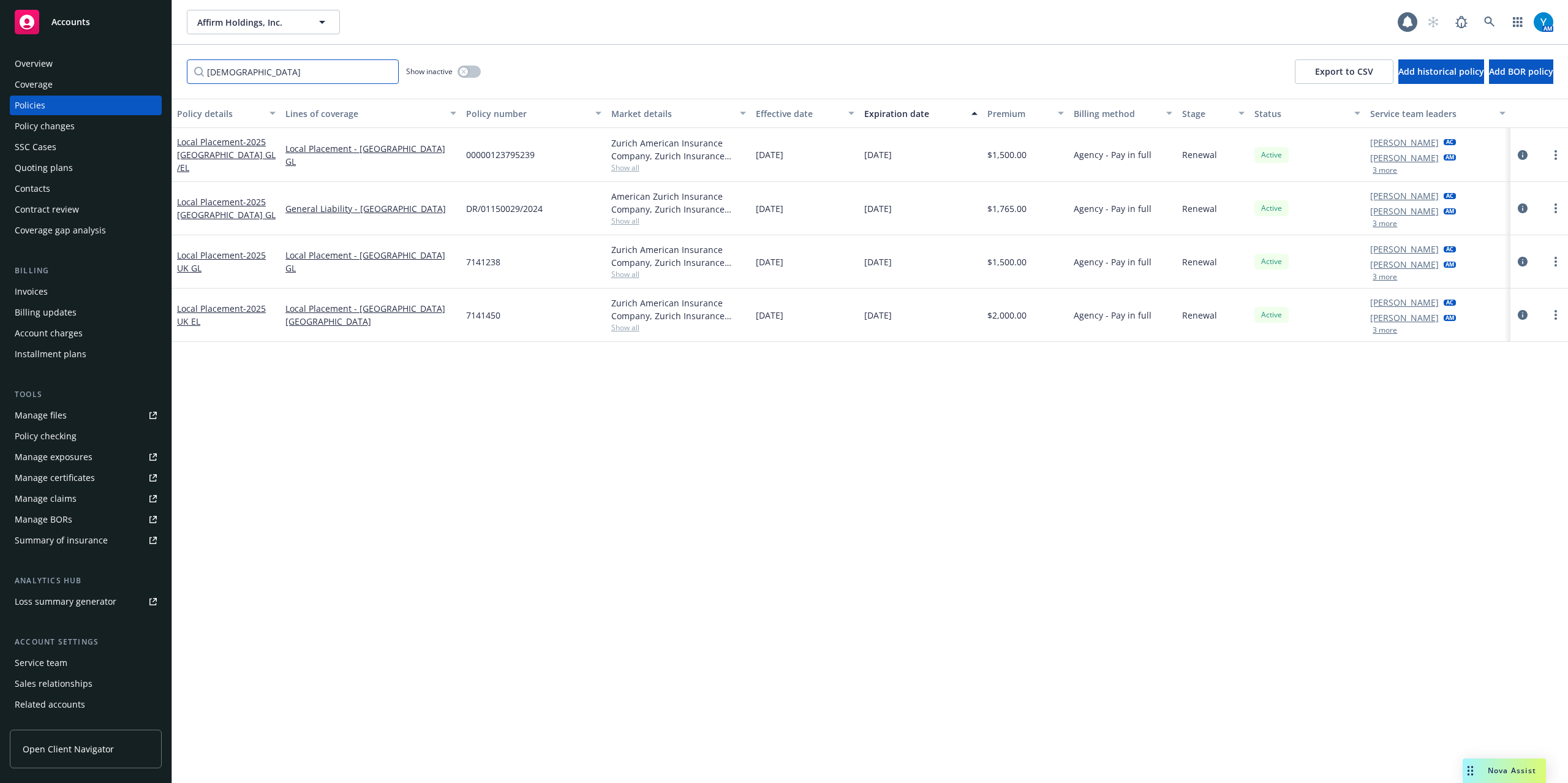
type input "[DEMOGRAPHIC_DATA]"
click at [1381, 169] on button "3 more" at bounding box center [1386, 170] width 25 height 7
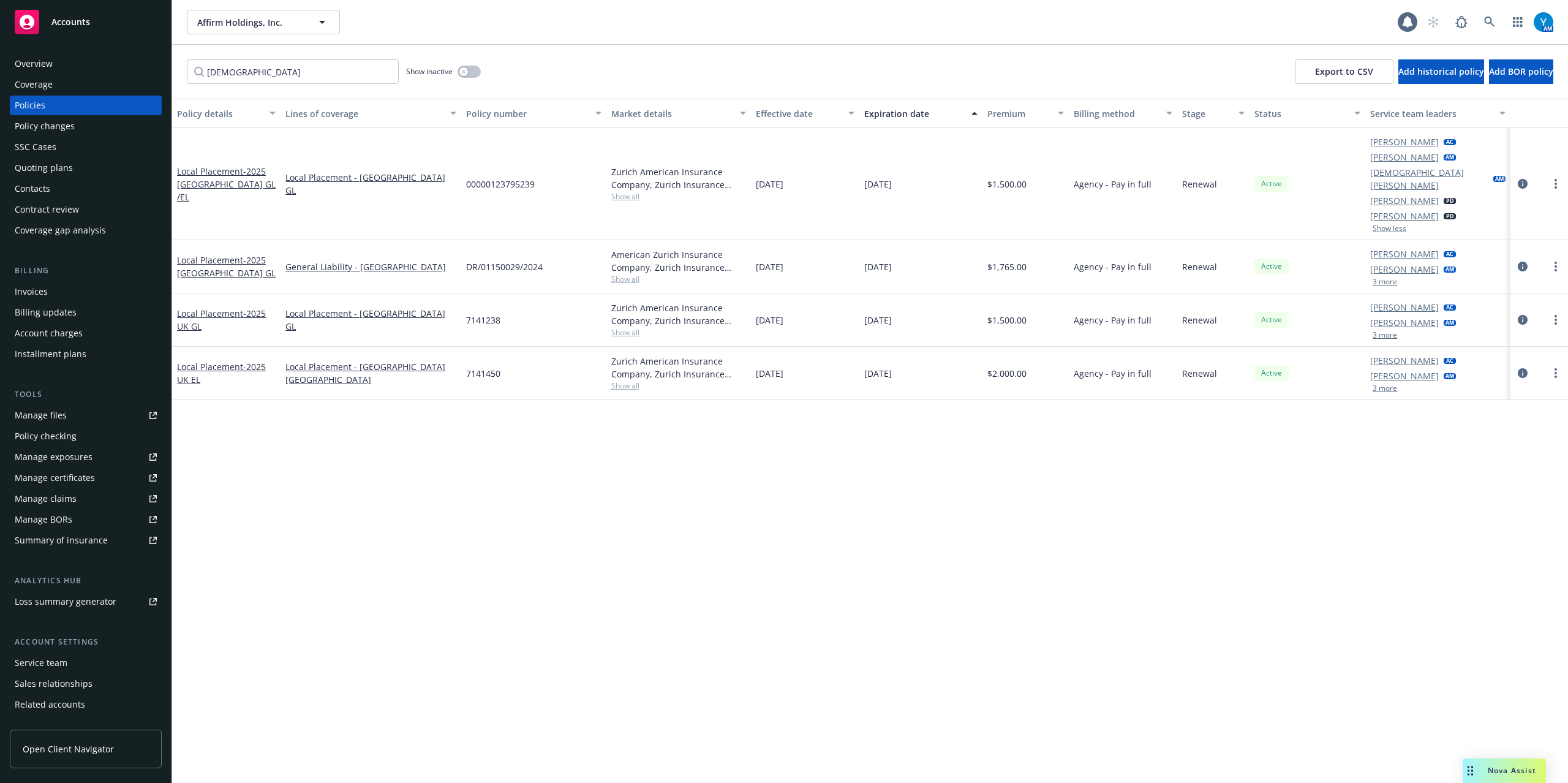
click at [1388, 278] on button "3 more" at bounding box center [1386, 282] width 25 height 7
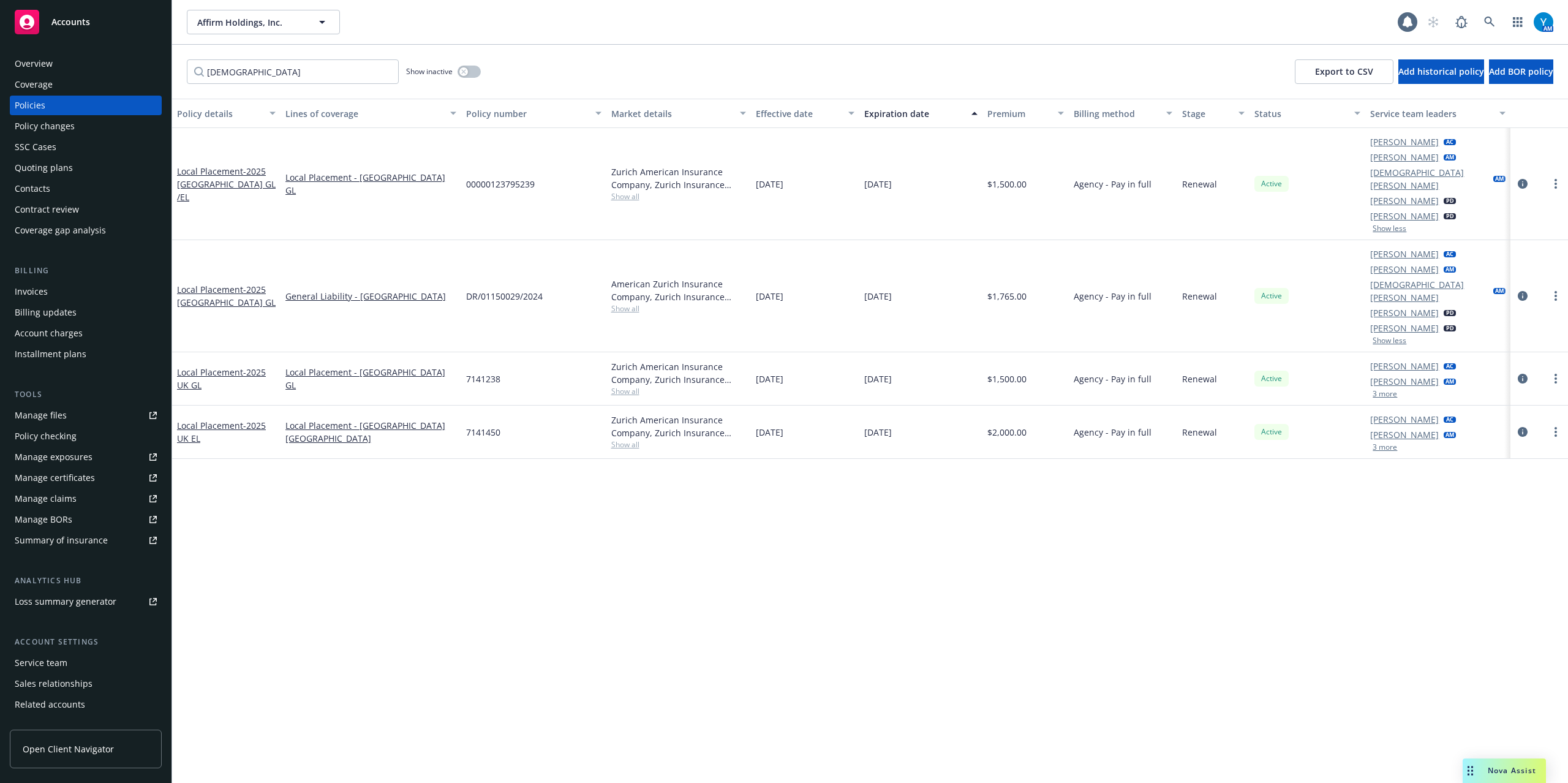
click at [1383, 391] on button "3 more" at bounding box center [1386, 394] width 25 height 7
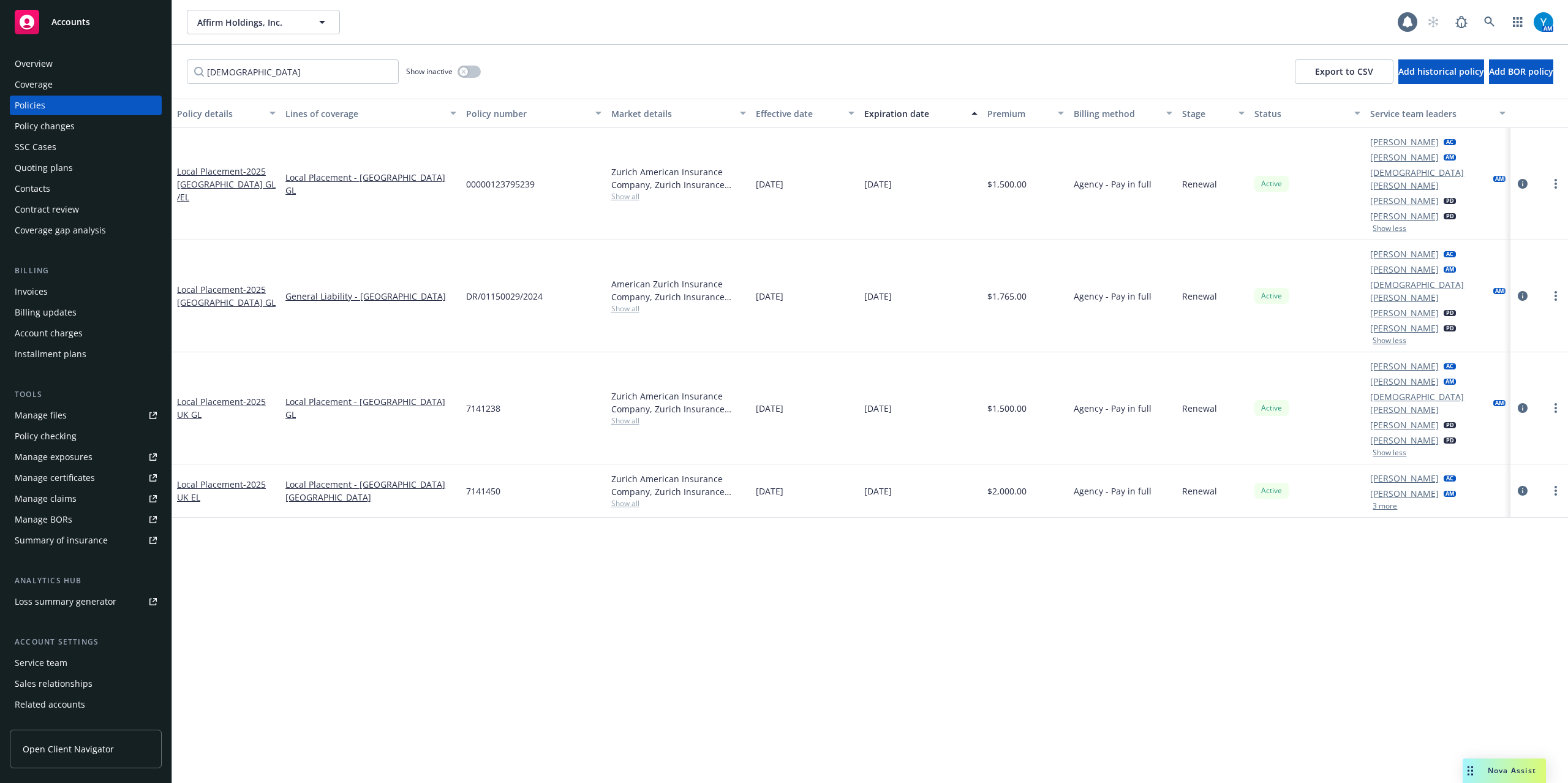
click at [1388, 502] on button "3 more" at bounding box center [1386, 506] width 25 height 7
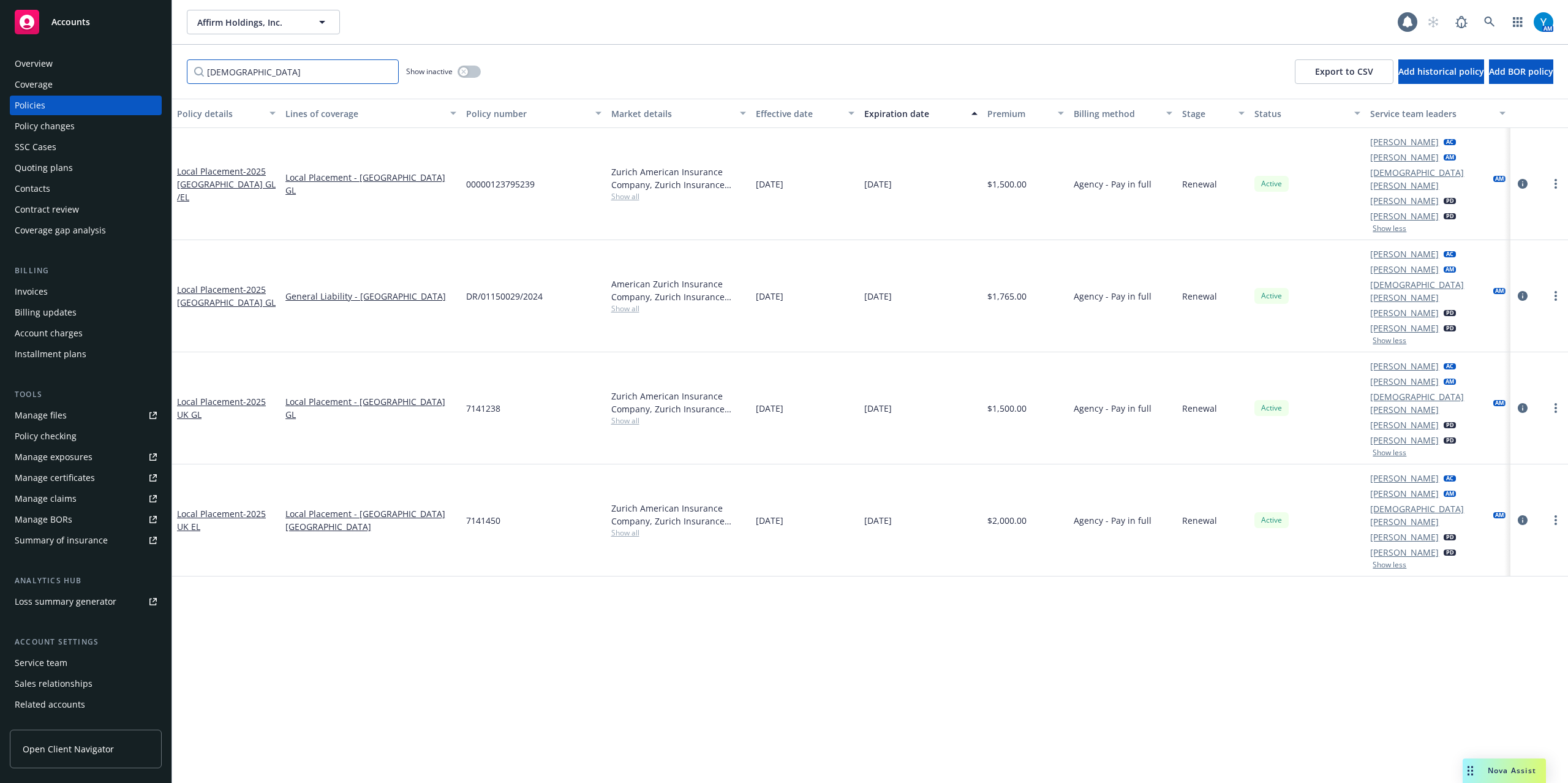
drag, startPoint x: 239, startPoint y: 79, endPoint x: 113, endPoint y: 89, distance: 126.4
click at [73, 80] on div "Accounts Overview Coverage Policies Policy changes SSC Cases Quoting plans Cont…" at bounding box center [784, 392] width 1568 height 783
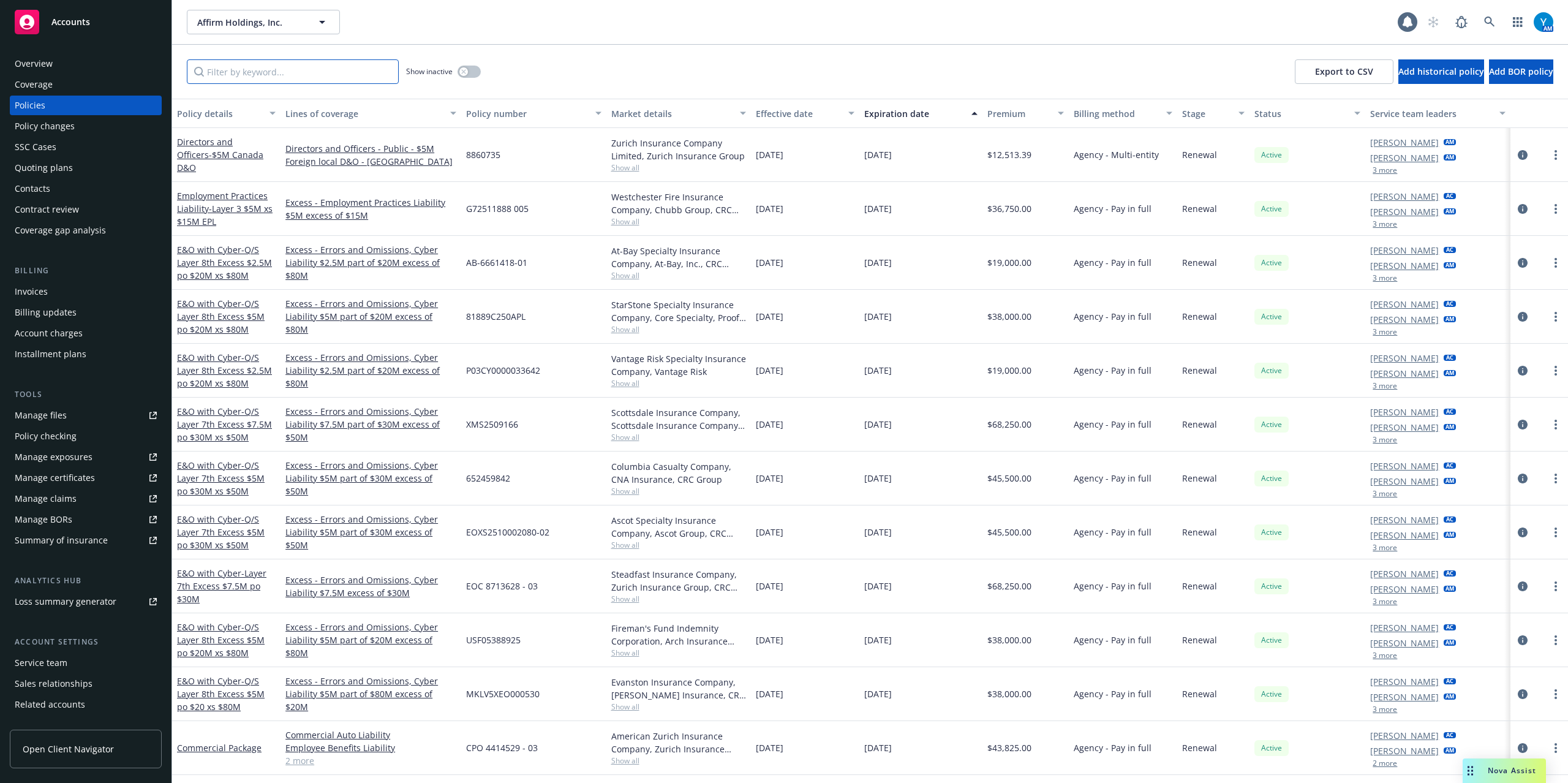
click at [224, 71] on input "Filter by keyword..." at bounding box center [292, 72] width 212 height 25
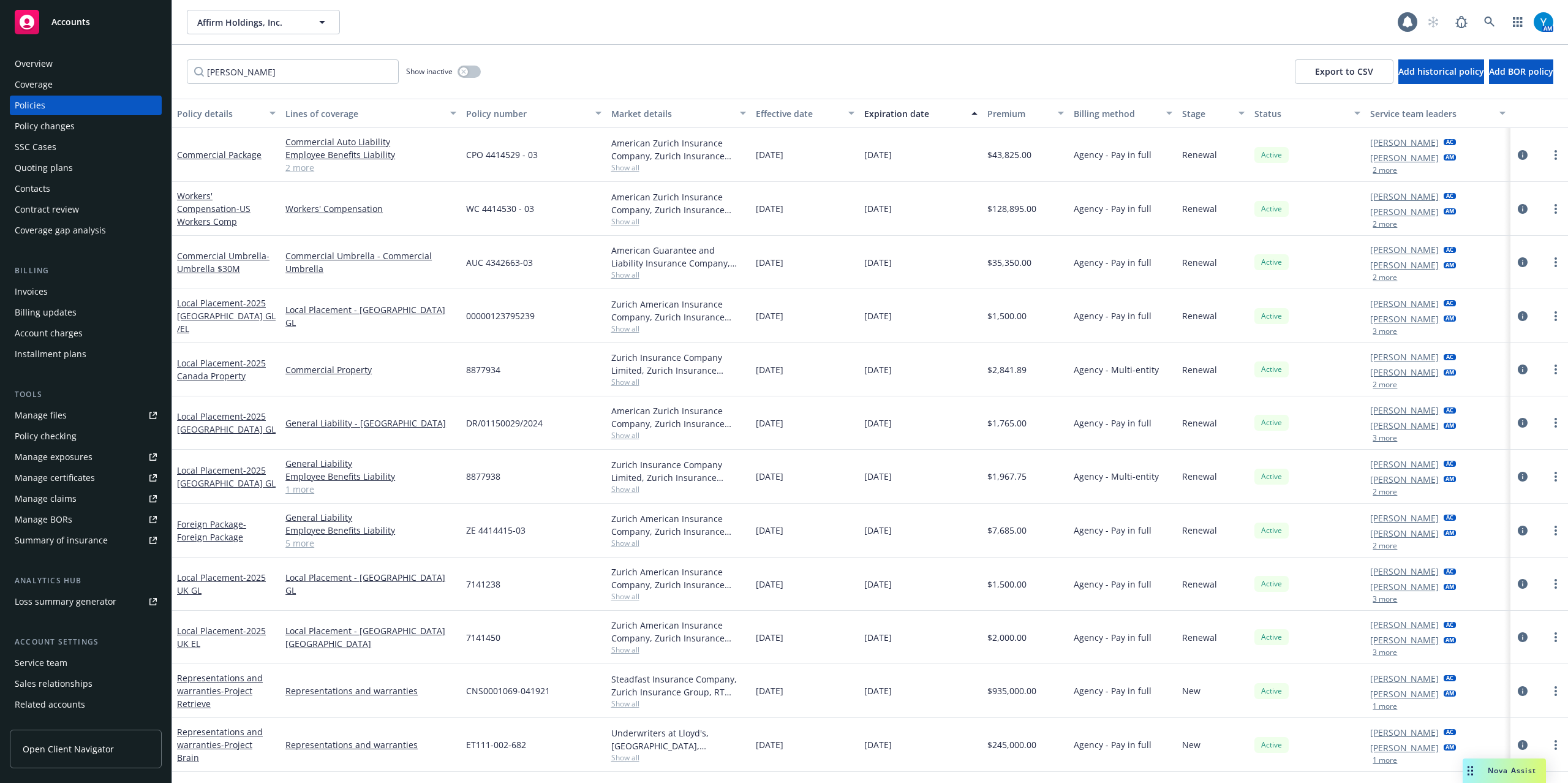
click at [1389, 227] on button "2 more" at bounding box center [1386, 224] width 25 height 7
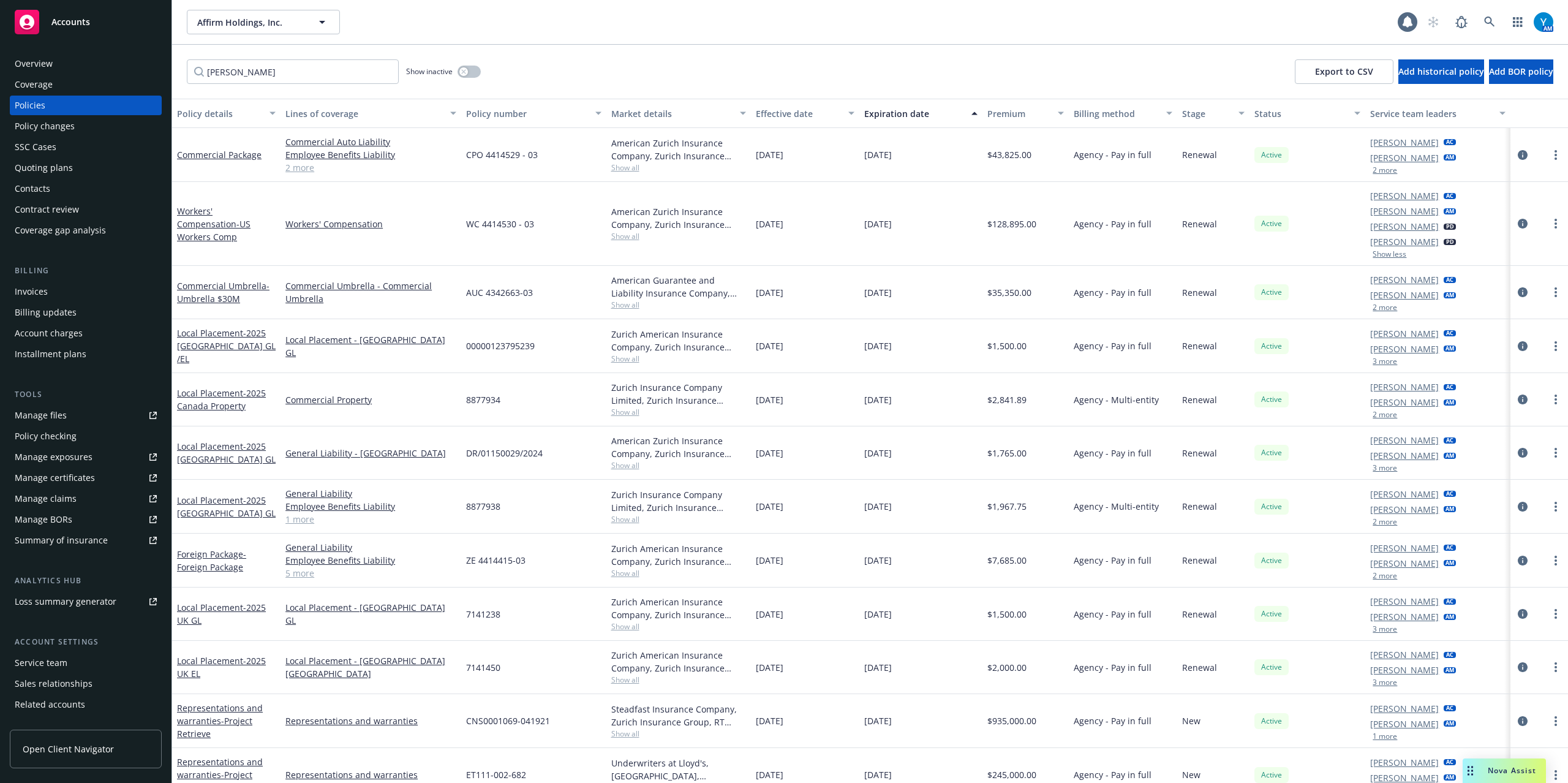
scroll to position [20, 0]
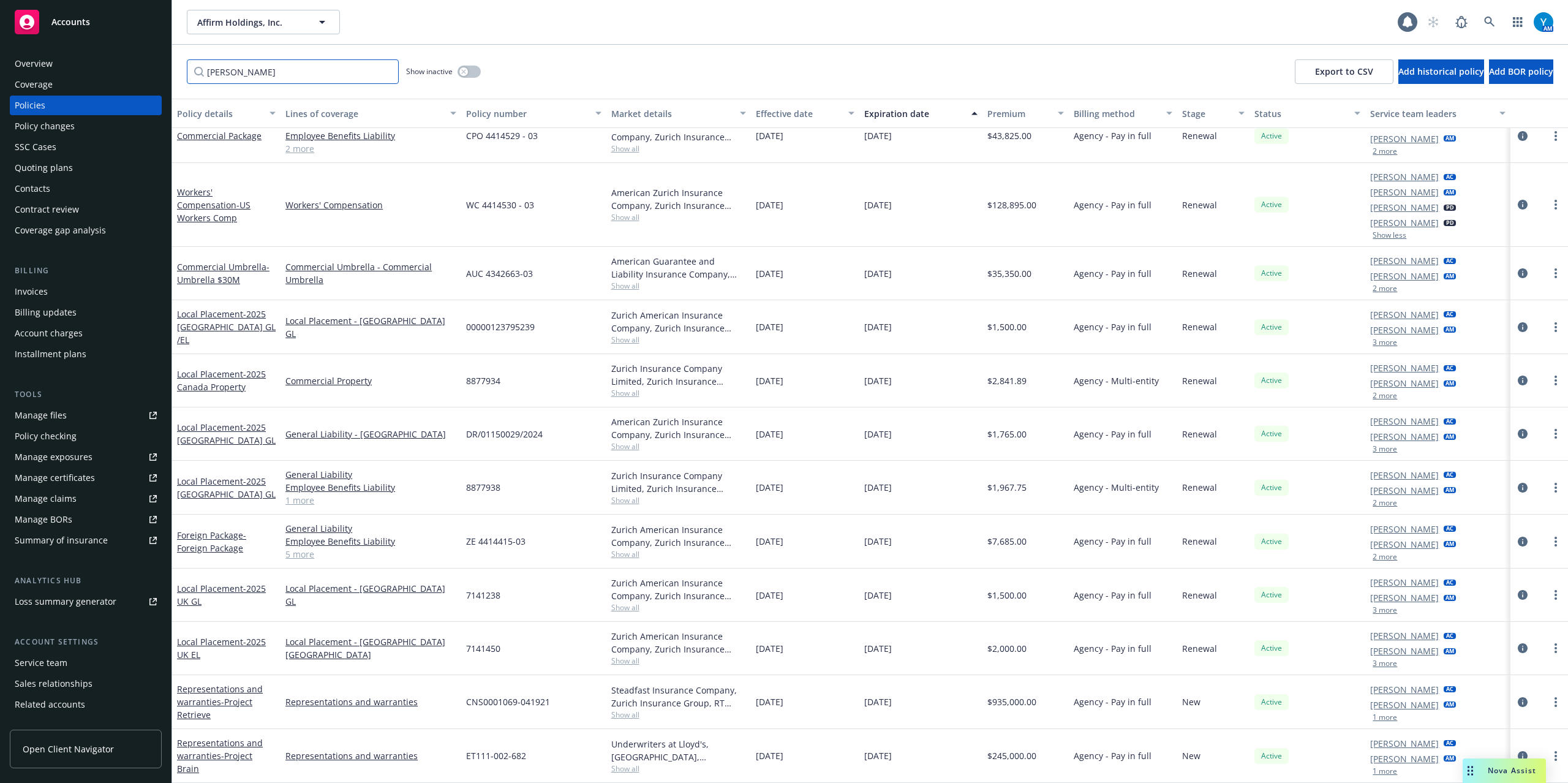
drag, startPoint x: 288, startPoint y: 71, endPoint x: 112, endPoint y: 97, distance: 177.9
click at [98, 93] on div "Accounts Overview Coverage Policies Policy changes SSC Cases Quoting plans Cont…" at bounding box center [784, 392] width 1568 height 783
click at [253, 80] on input "[PERSON_NAME]" at bounding box center [292, 72] width 212 height 25
drag, startPoint x: 200, startPoint y: 66, endPoint x: 174, endPoint y: 66, distance: 26.0
click at [174, 66] on div "[PERSON_NAME] Show inactive Export to CSV Add historical policy Add BOR policy" at bounding box center [869, 72] width 1396 height 54
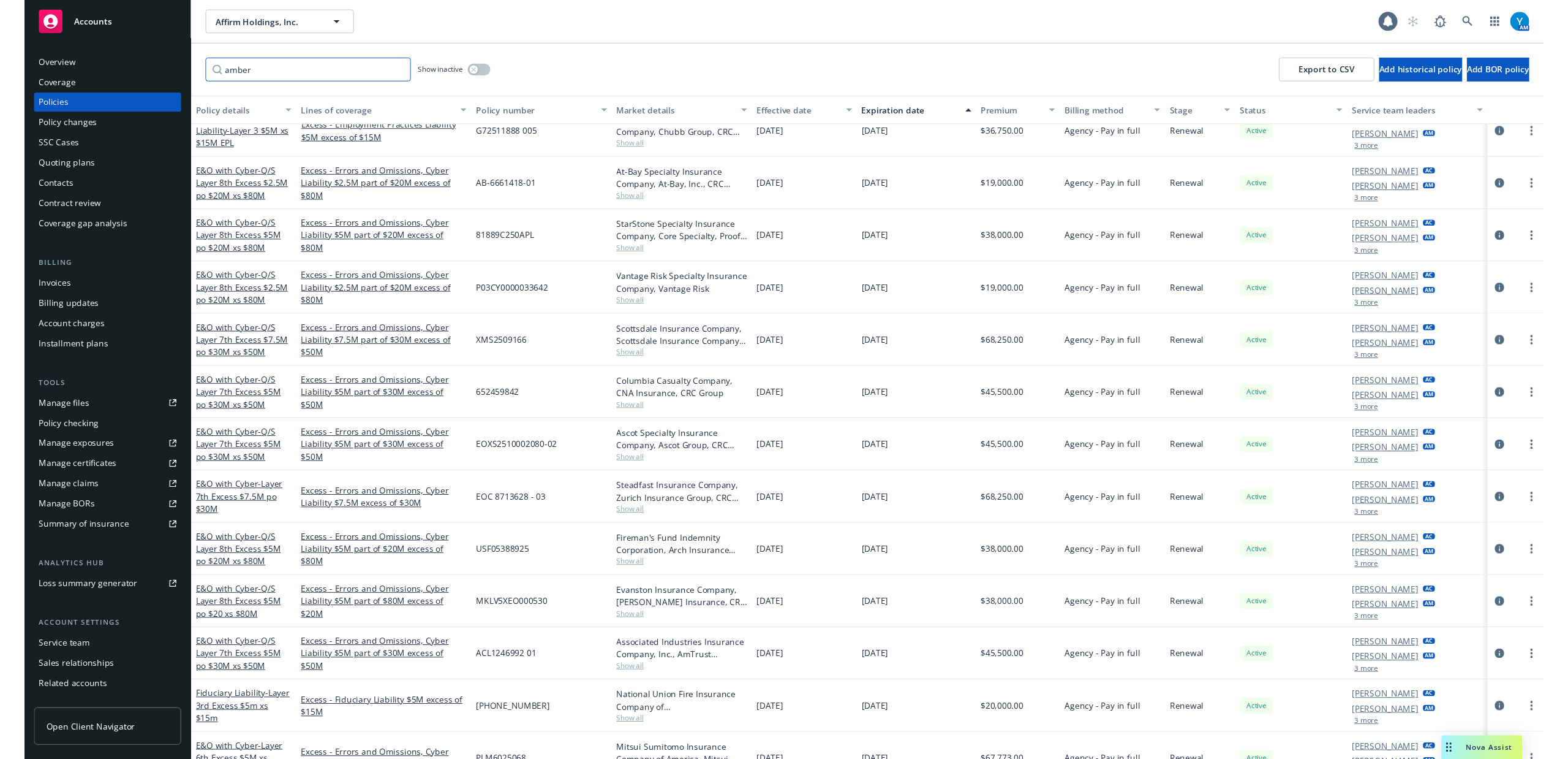
scroll to position [0, 0]
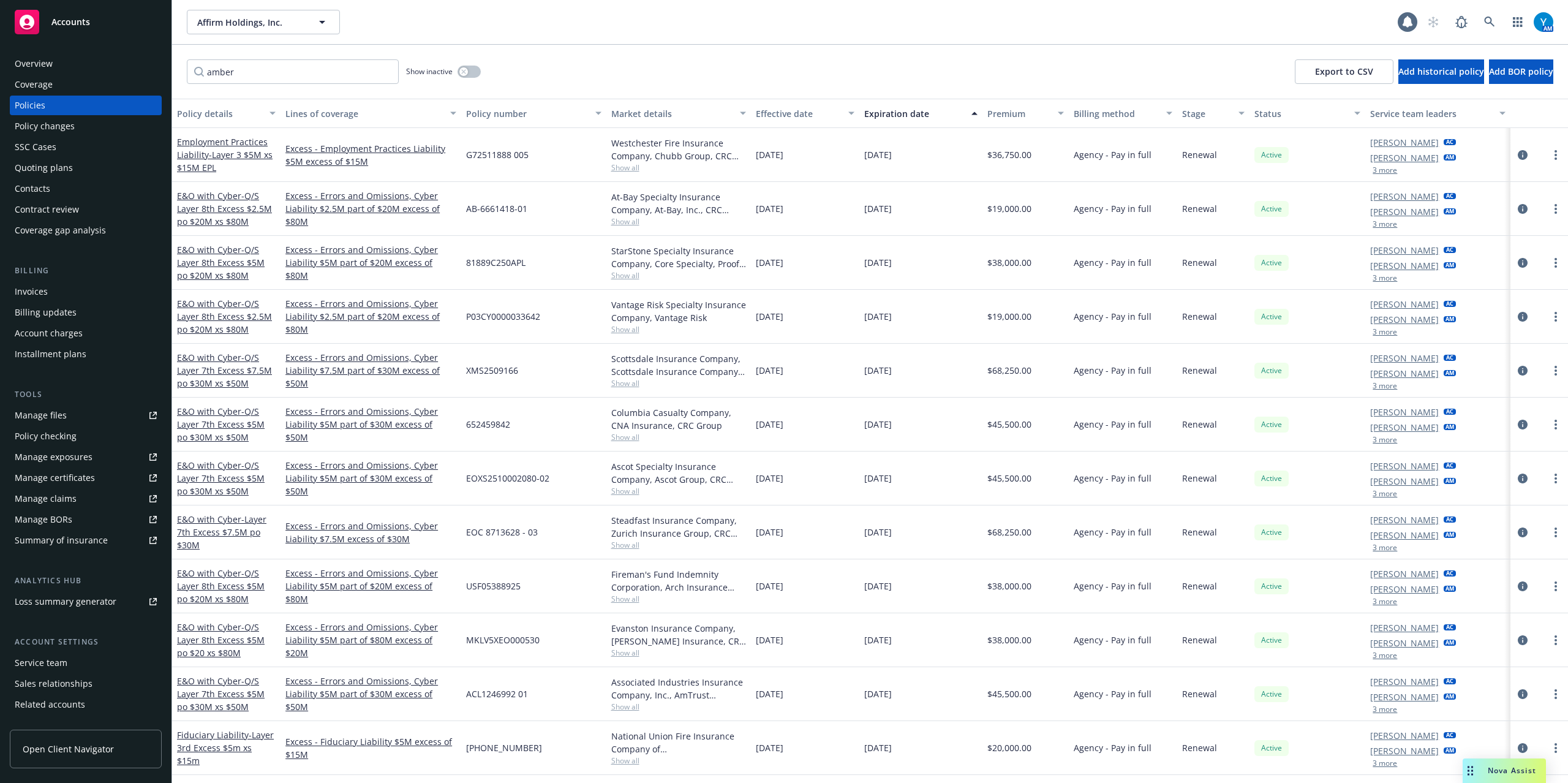
click at [1380, 170] on button "3 more" at bounding box center [1386, 170] width 25 height 7
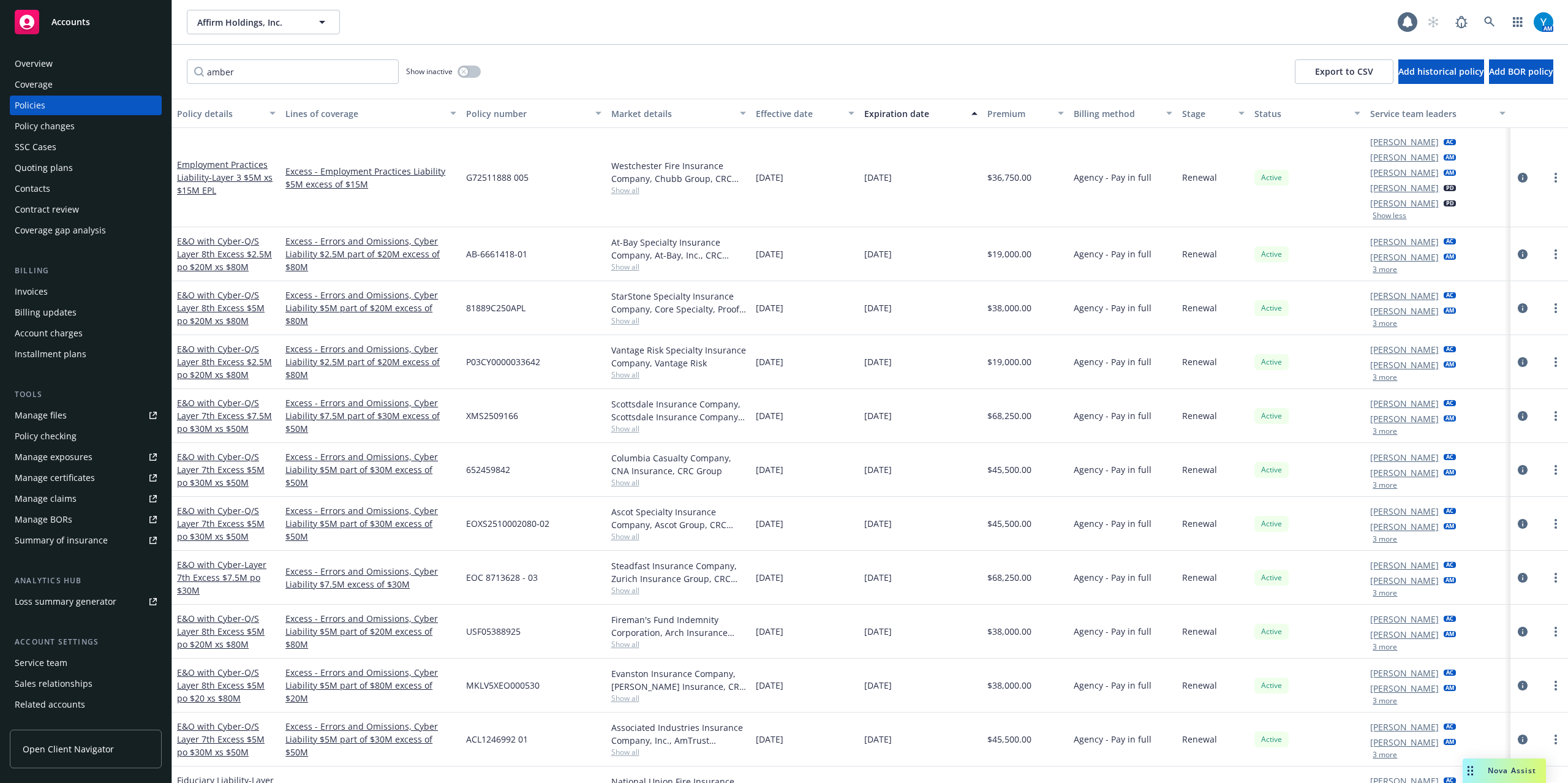
drag, startPoint x: 1356, startPoint y: 137, endPoint x: 1410, endPoint y: 143, distance: 54.3
click at [1425, 141] on div "[PERSON_NAME] AC [PERSON_NAME] AM [PERSON_NAME] AM [PERSON_NAME] PD [PERSON_NAM…" at bounding box center [1437, 178] width 144 height 99
copy link "[PERSON_NAME]"
click at [253, 73] on input "amber" at bounding box center [292, 72] width 212 height 25
drag, startPoint x: 291, startPoint y: 69, endPoint x: 42, endPoint y: 70, distance: 249.0
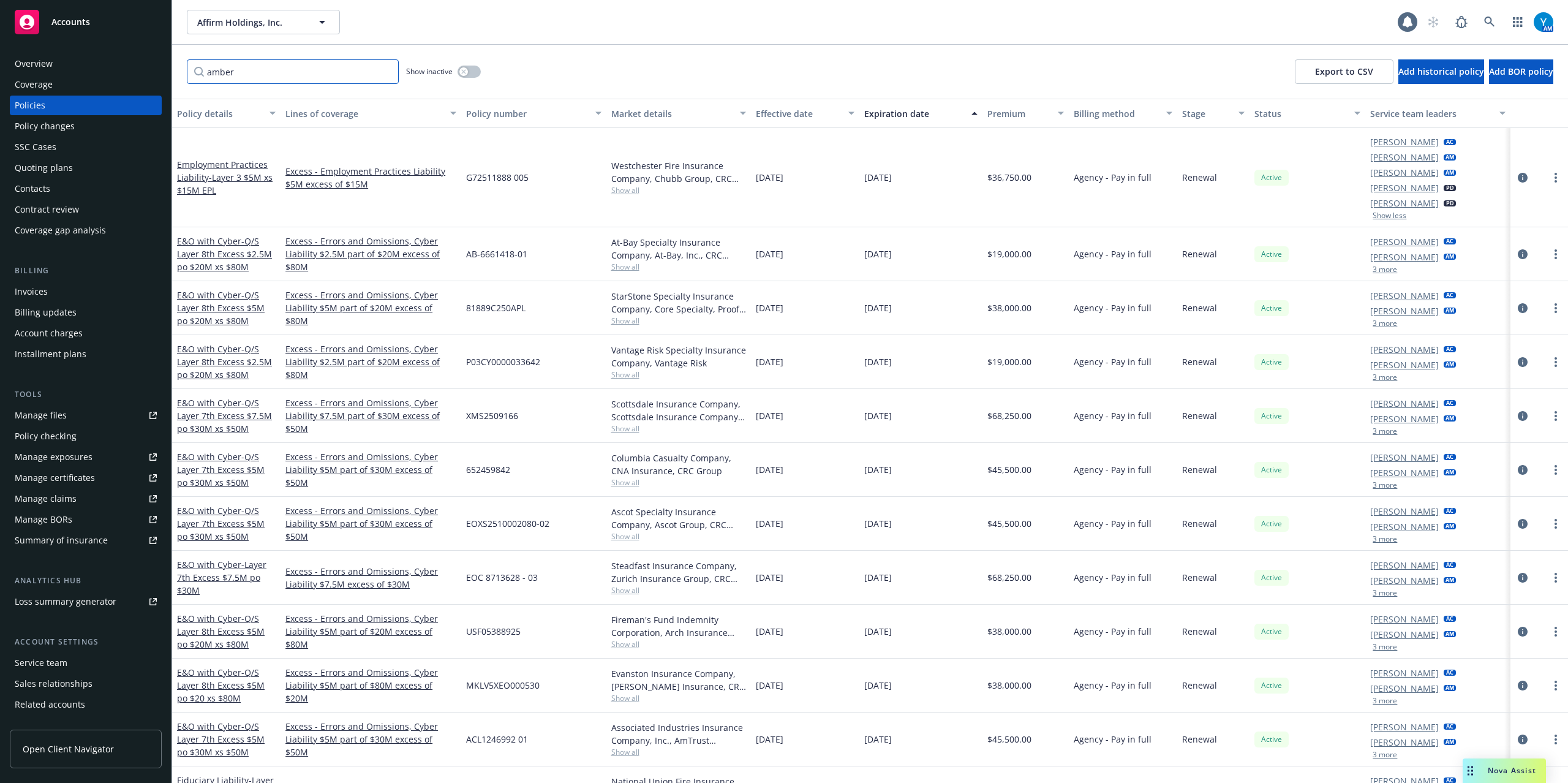
click at [42, 70] on div "Accounts Overview Coverage Policies Policy changes SSC Cases Quoting plans Cont…" at bounding box center [784, 392] width 1568 height 783
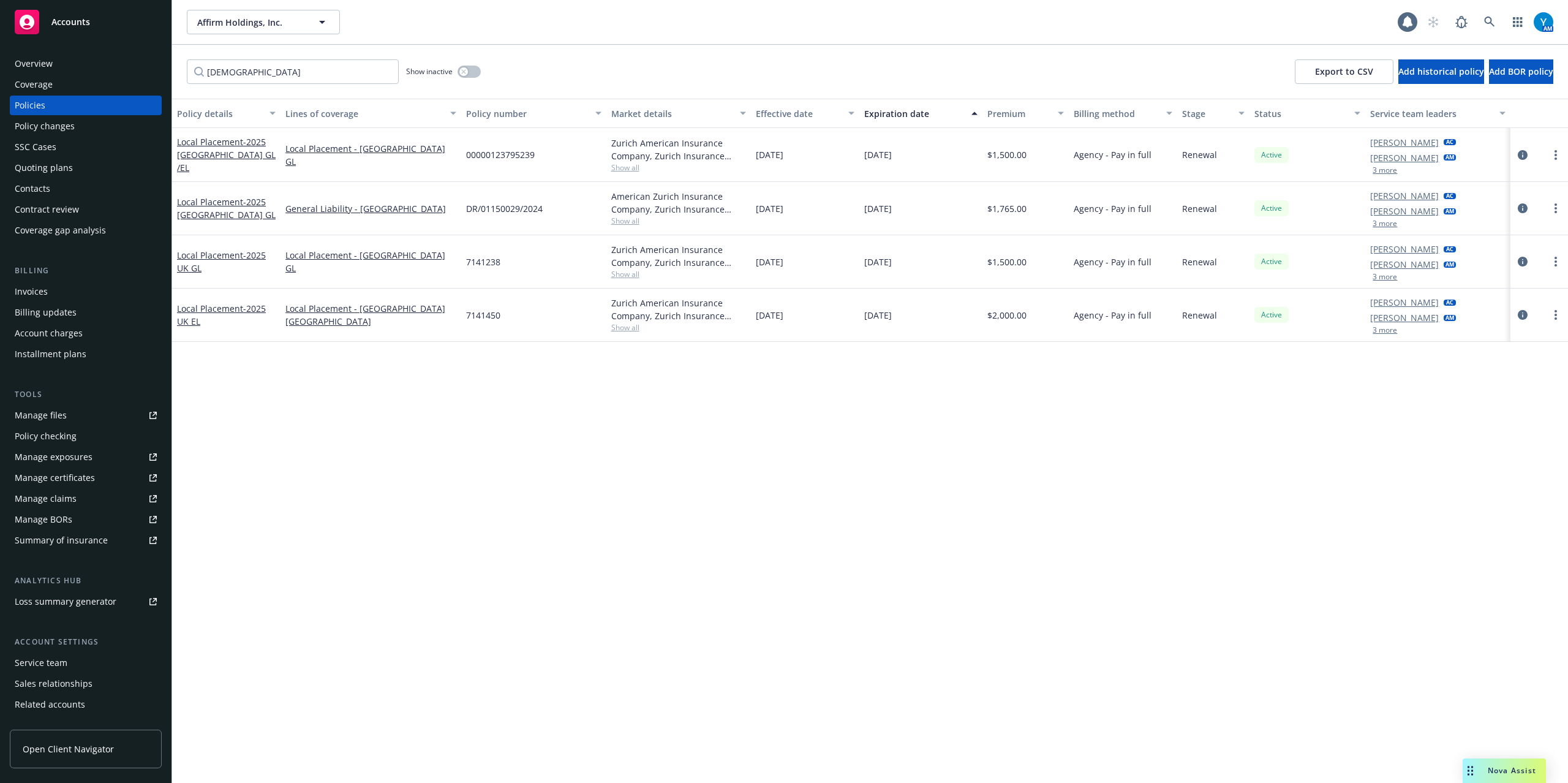
click at [1383, 172] on button "3 more" at bounding box center [1386, 170] width 25 height 7
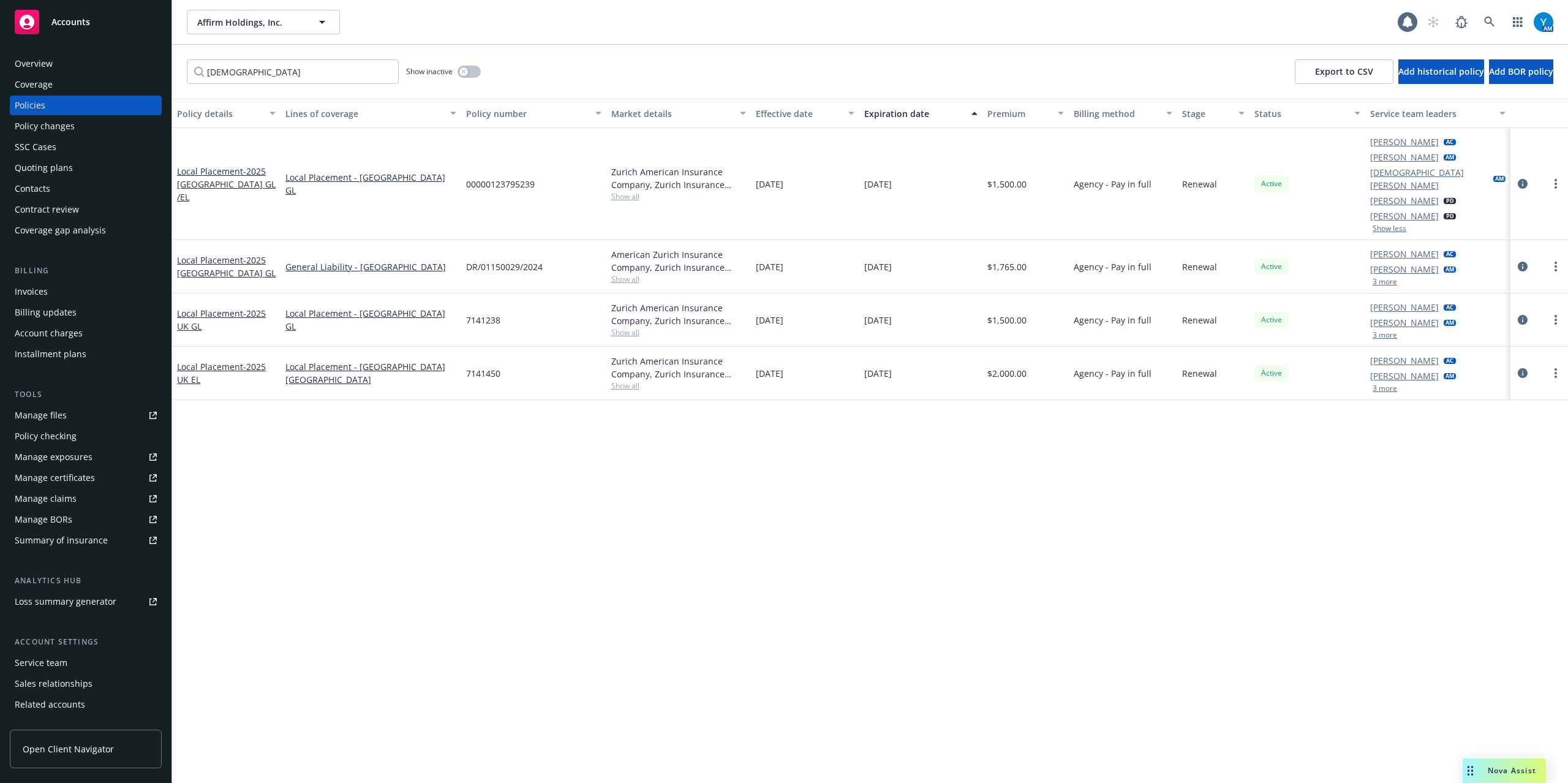
click at [1375, 278] on button "3 more" at bounding box center [1386, 282] width 25 height 7
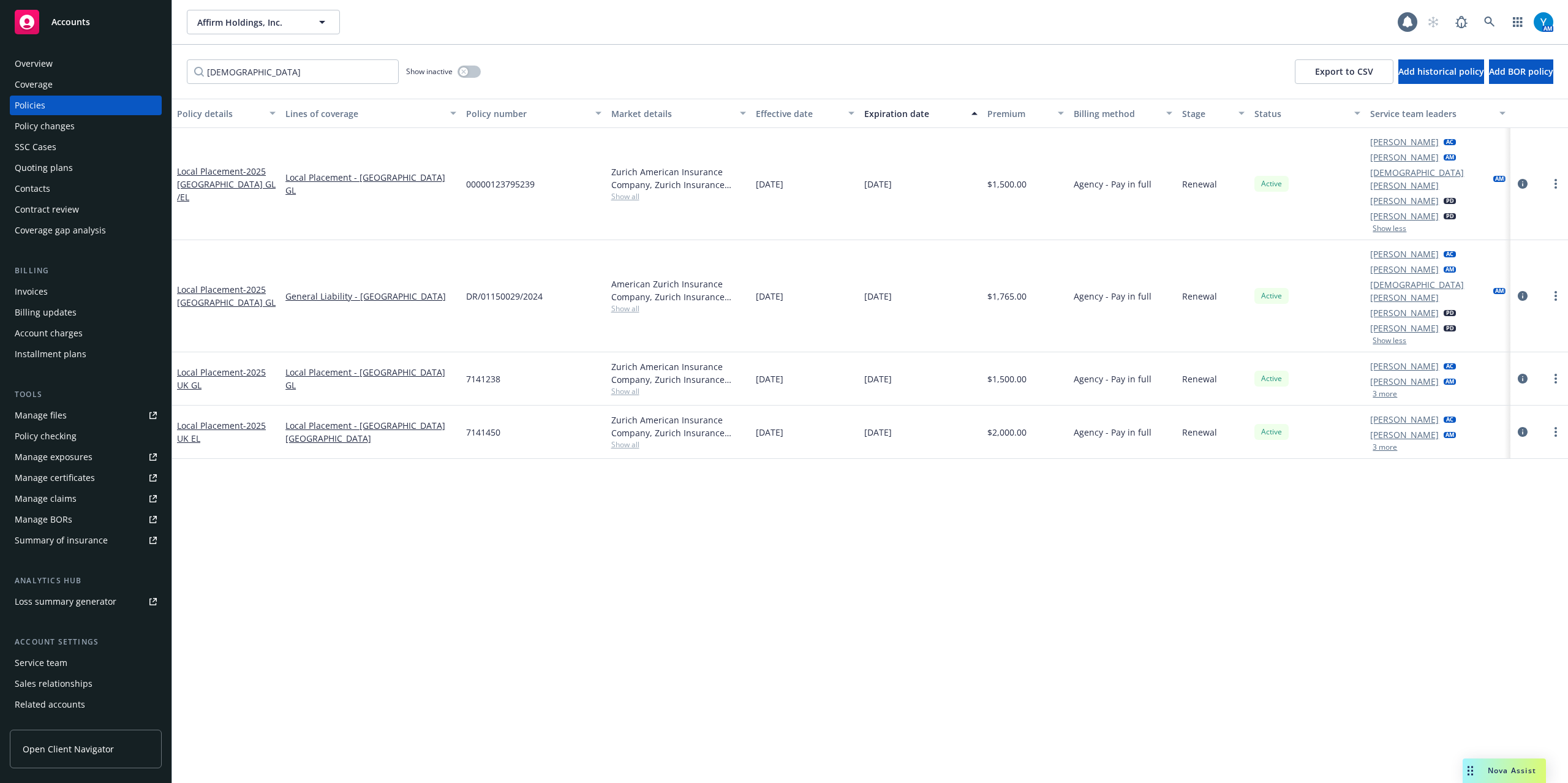
click at [1385, 391] on button "3 more" at bounding box center [1386, 394] width 25 height 7
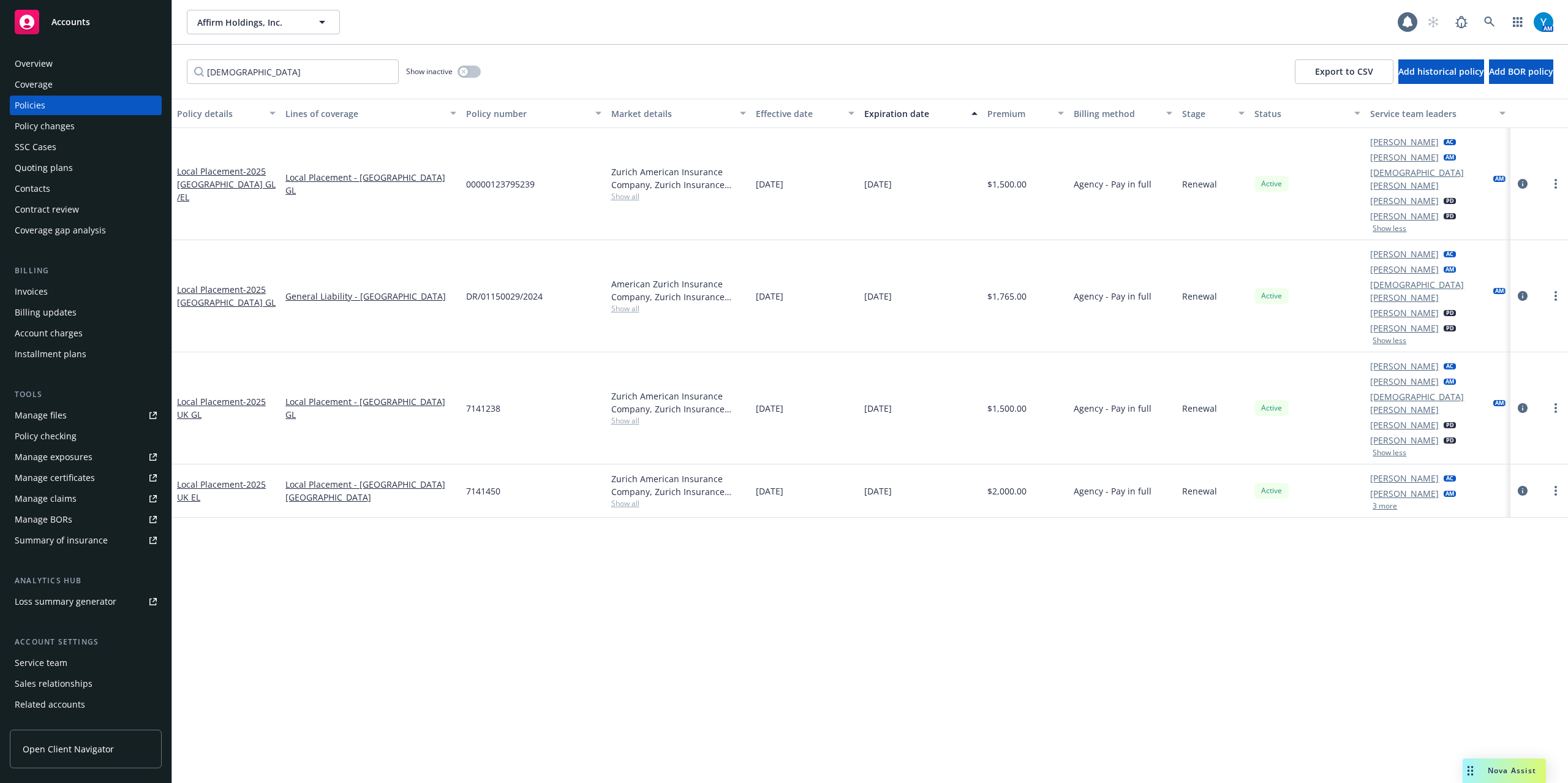
click at [1380, 502] on button "3 more" at bounding box center [1386, 506] width 25 height 7
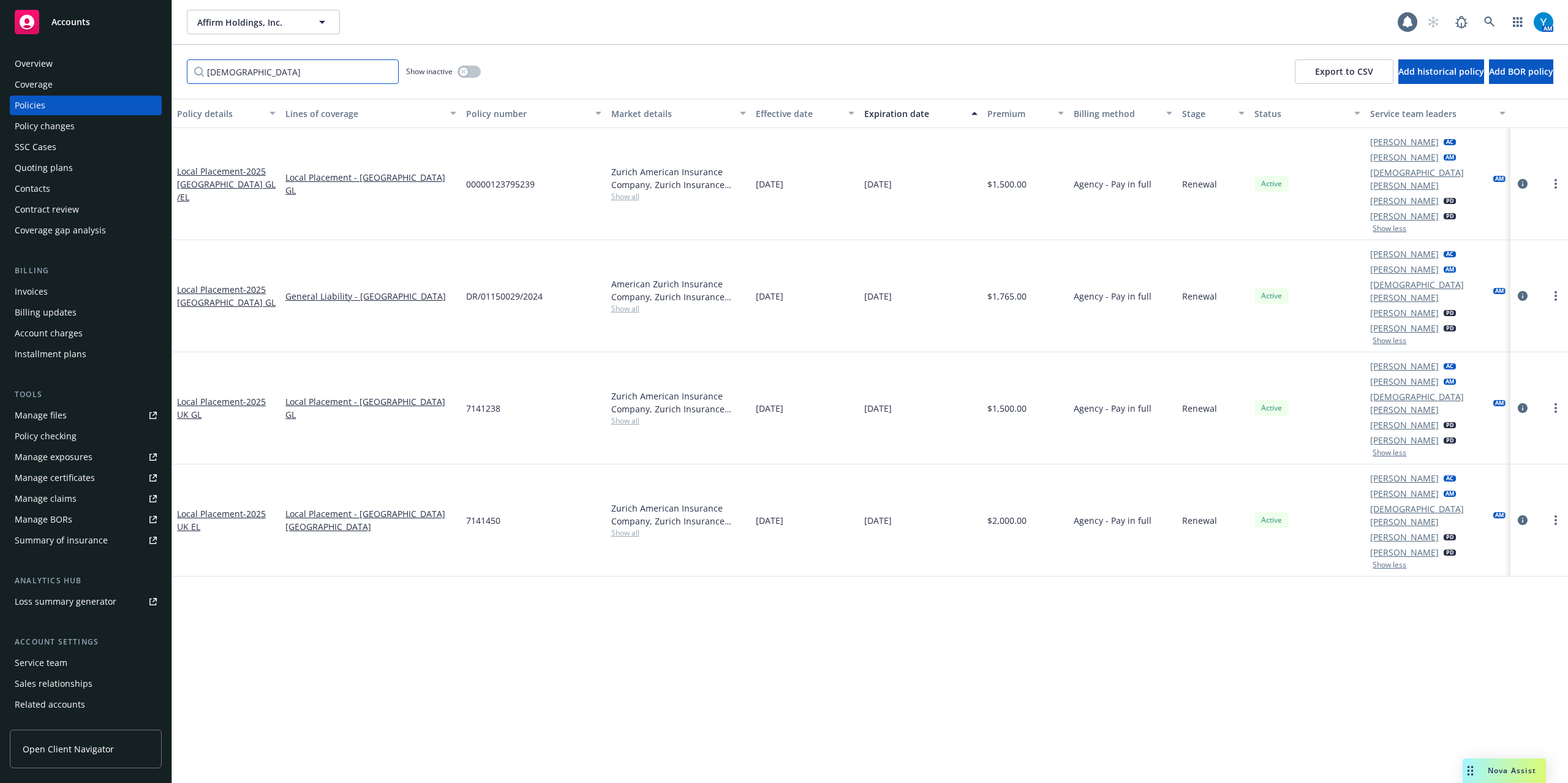
drag, startPoint x: 112, startPoint y: 57, endPoint x: 93, endPoint y: 66, distance: 21.0
click at [29, 53] on div "Accounts Overview Coverage Policies Policy changes SSC Cases Quoting plans Cont…" at bounding box center [784, 392] width 1568 height 783
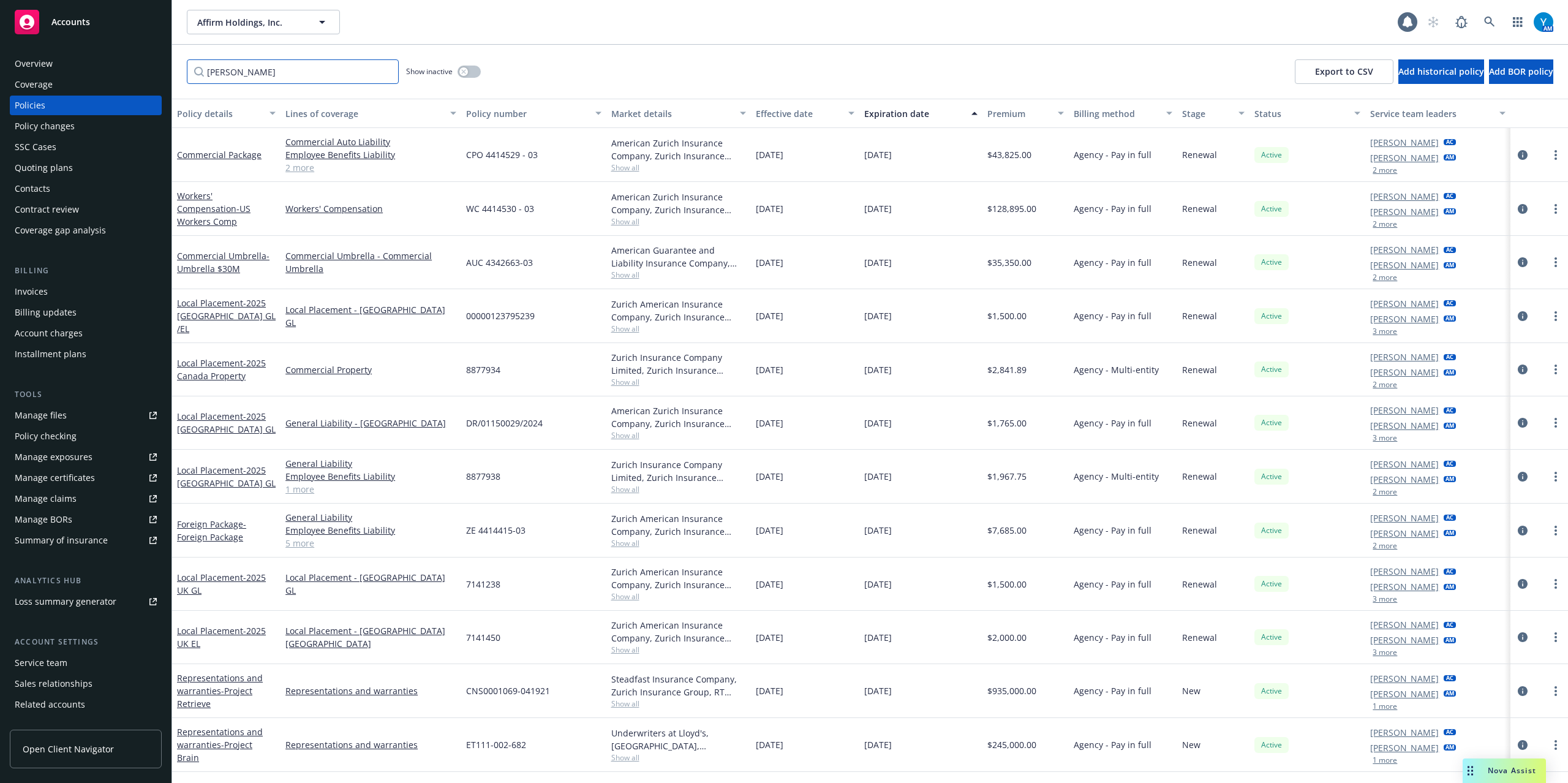
type input "[PERSON_NAME]"
click at [1383, 169] on button "2 more" at bounding box center [1386, 170] width 25 height 7
click at [1485, 26] on link at bounding box center [1490, 22] width 25 height 25
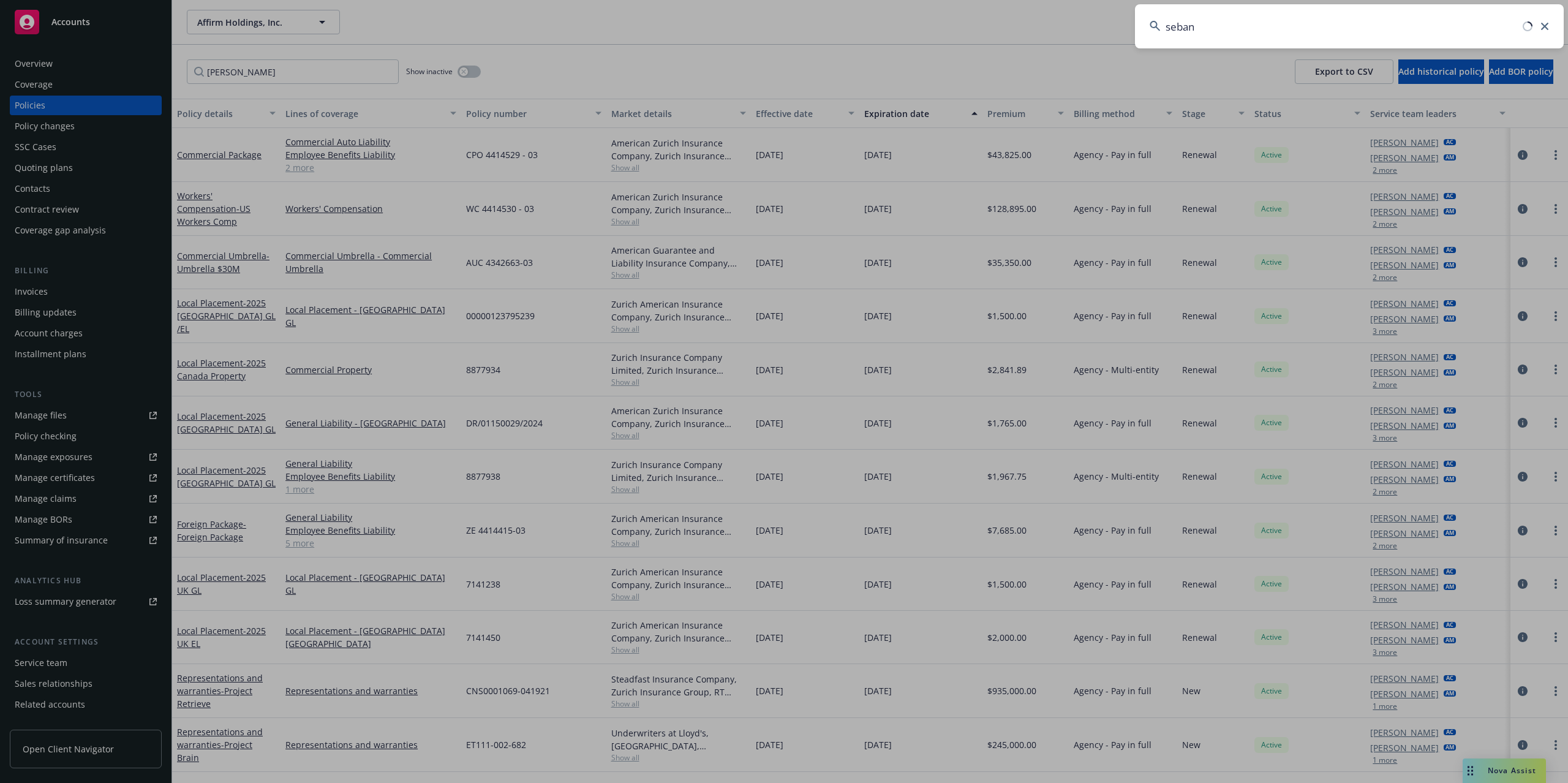
type input "sebanc"
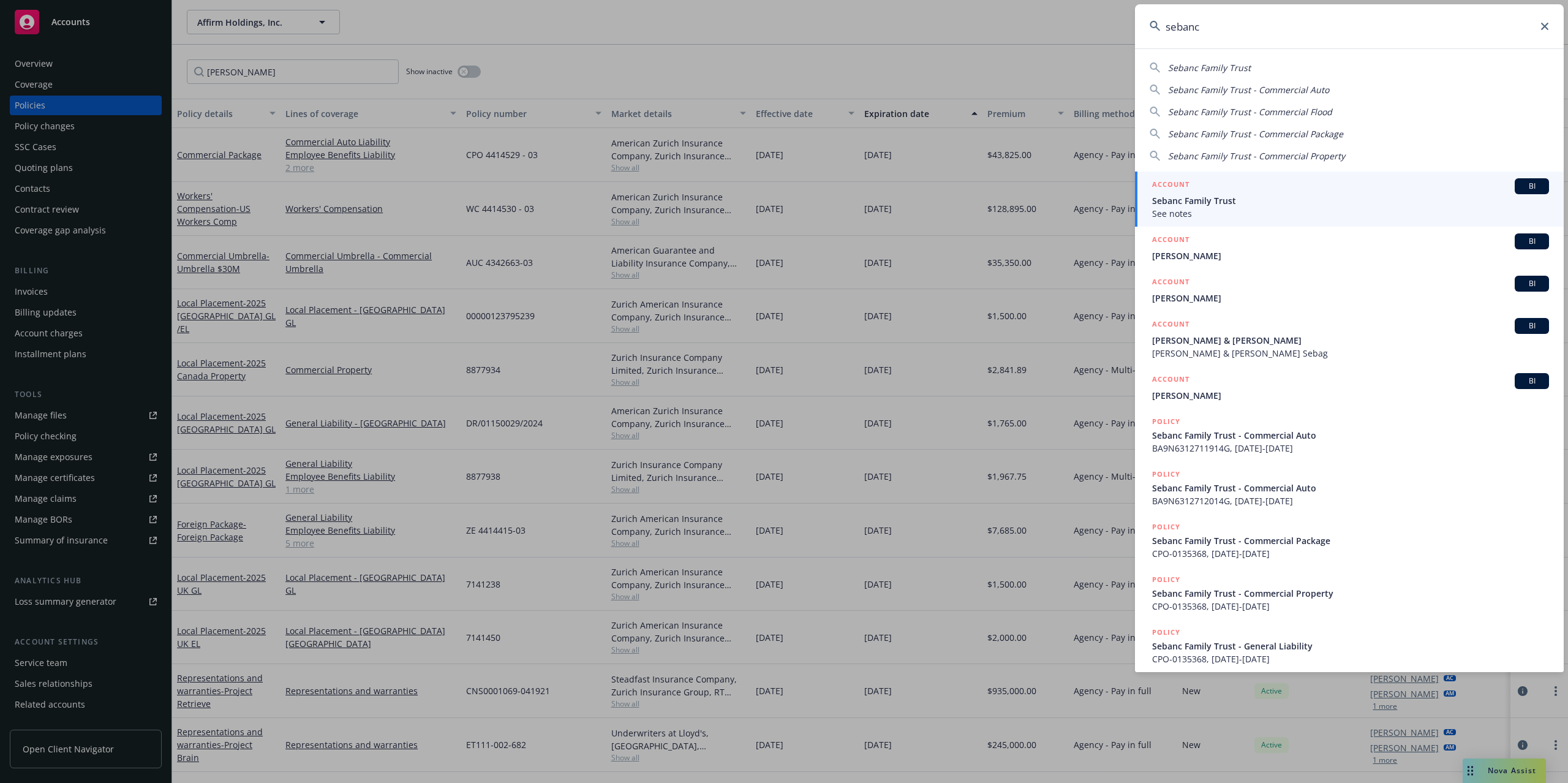
click at [1238, 189] on div "ACCOUNT BI" at bounding box center [1351, 186] width 397 height 16
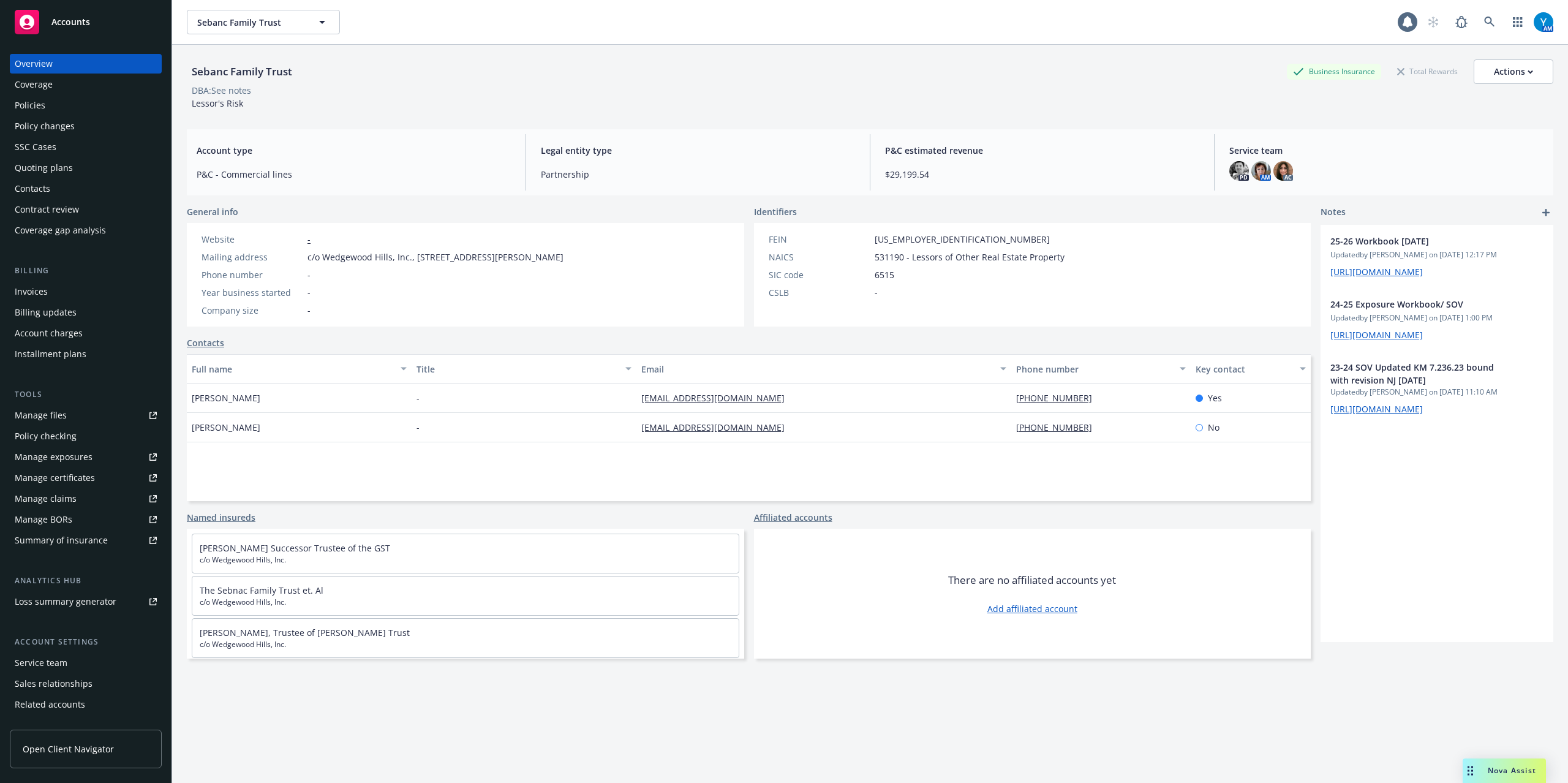
click at [40, 98] on div "Policies" at bounding box center [30, 105] width 31 height 19
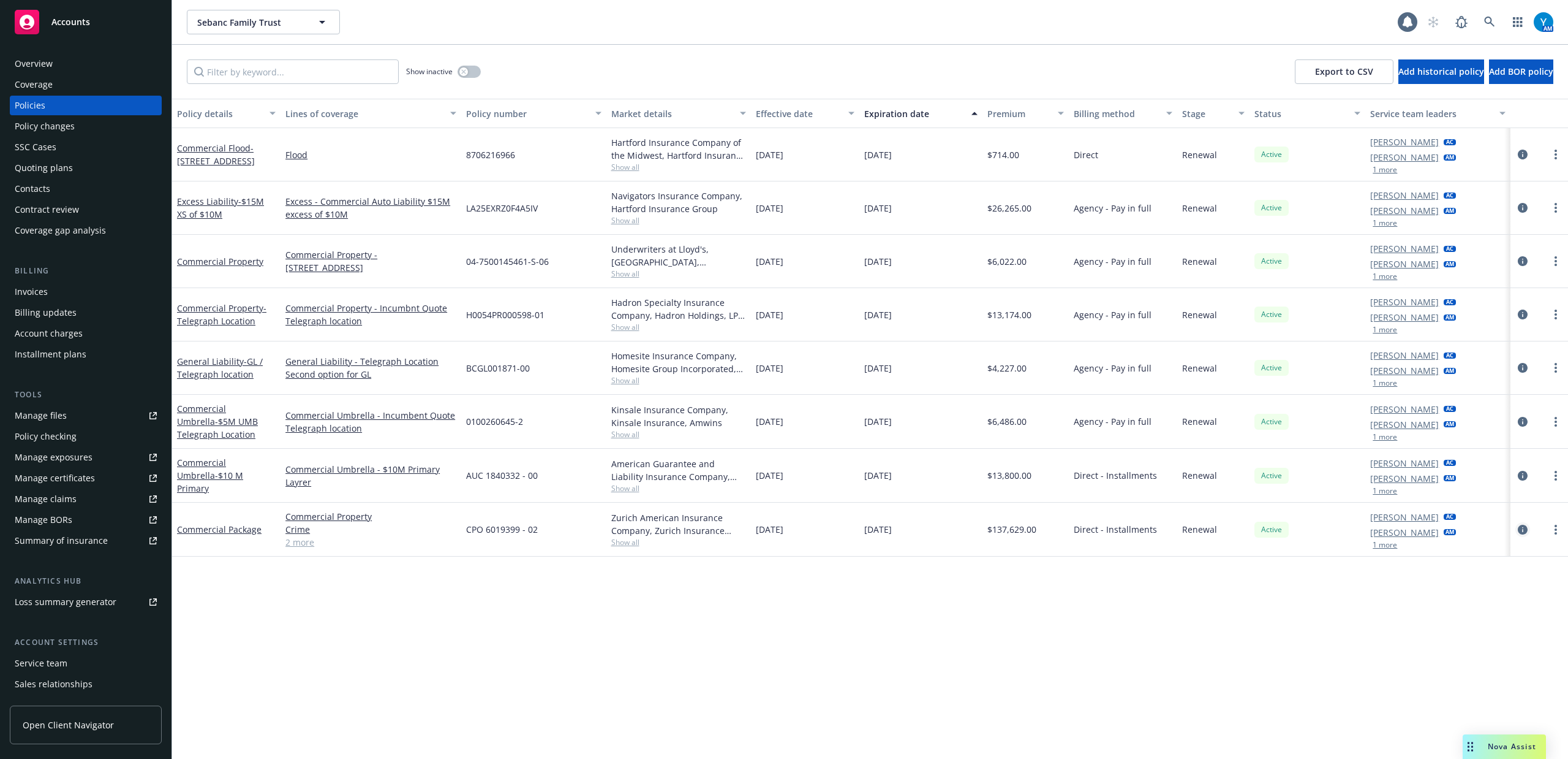
click at [1518, 526] on icon "circleInformation" at bounding box center [1523, 529] width 10 height 10
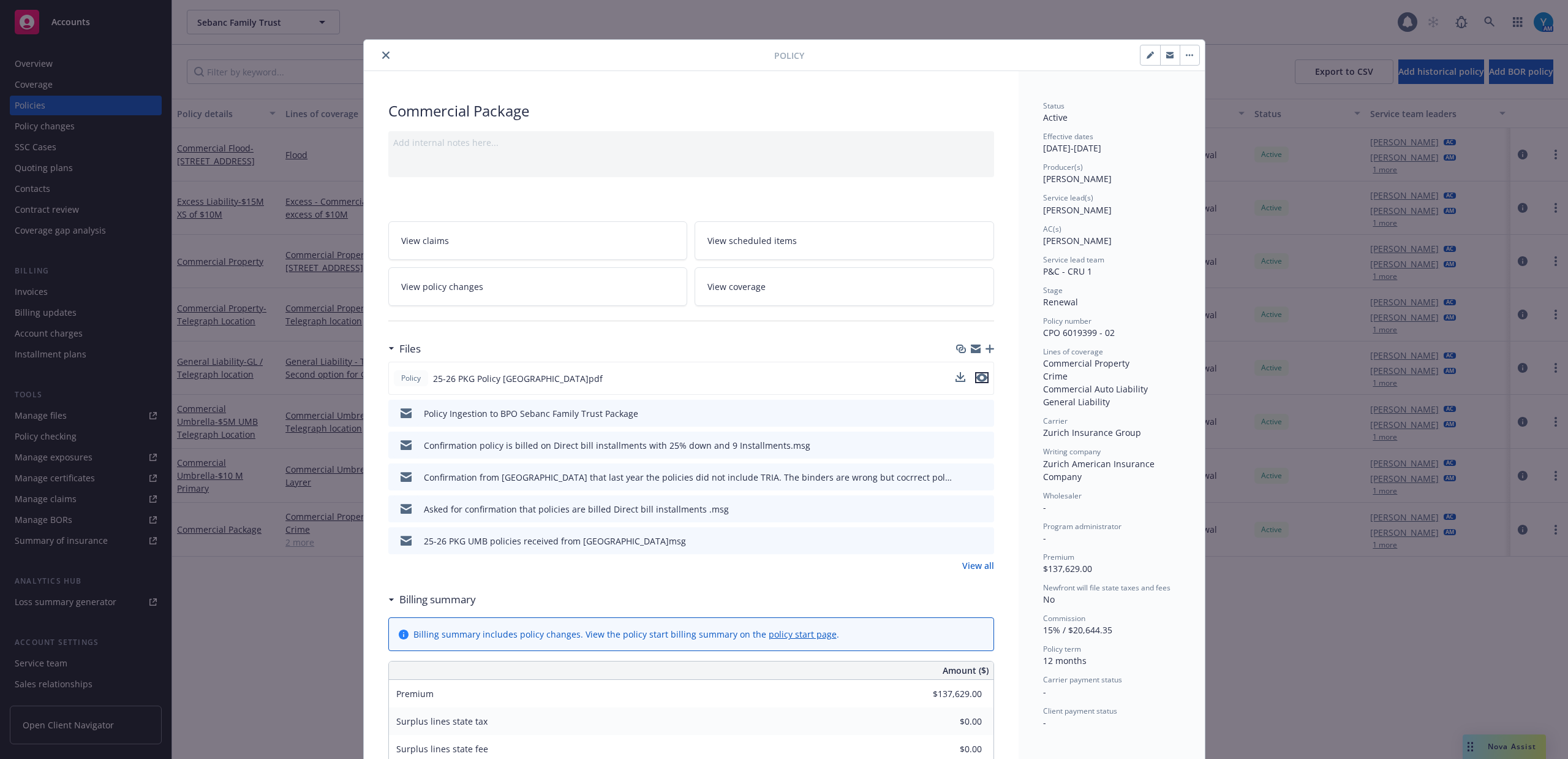
click at [978, 376] on icon "preview file" at bounding box center [982, 377] width 11 height 9
click at [762, 290] on link "View coverage" at bounding box center [845, 287] width 299 height 39
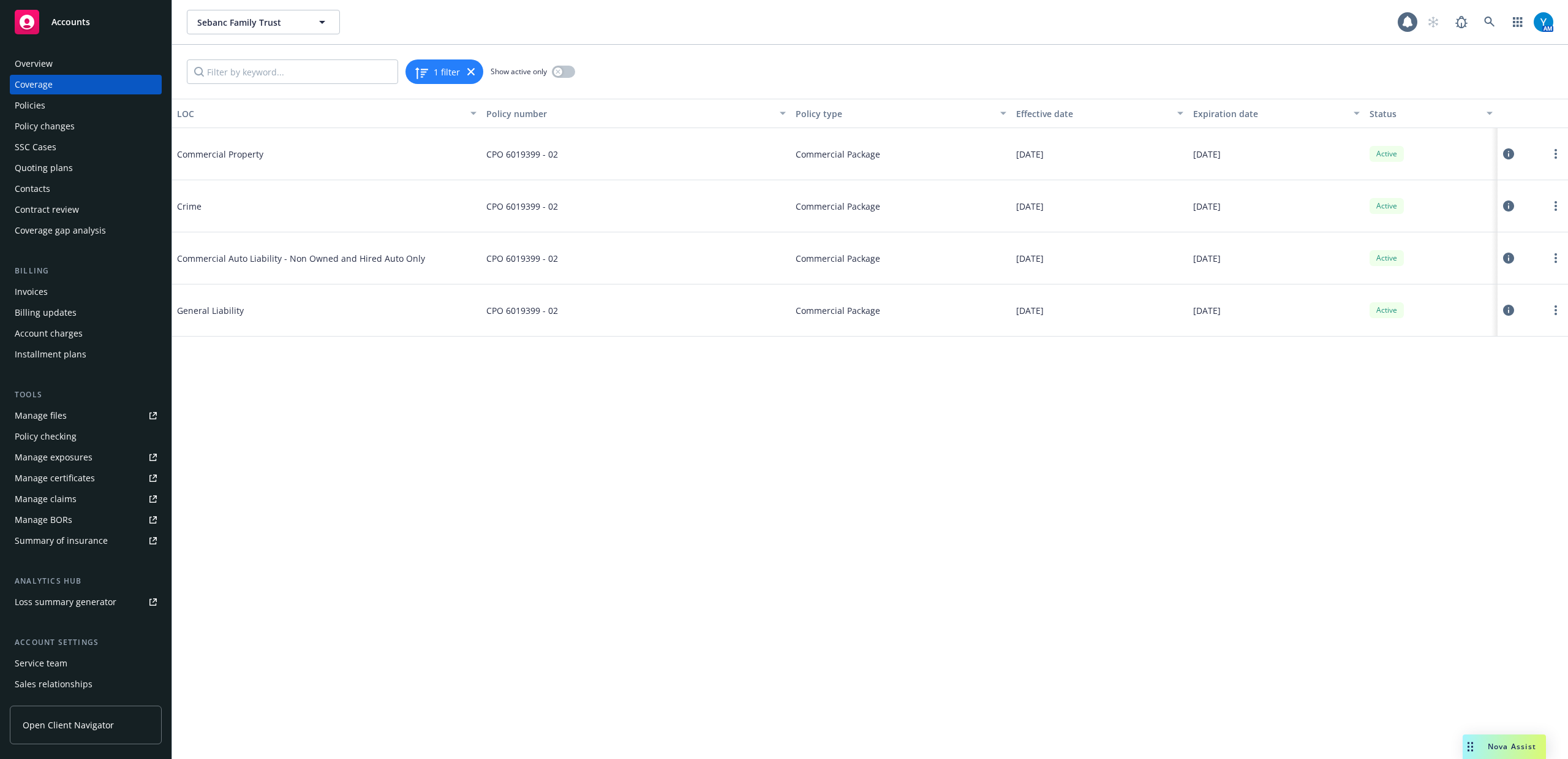
click at [1510, 309] on icon at bounding box center [1509, 310] width 11 height 11
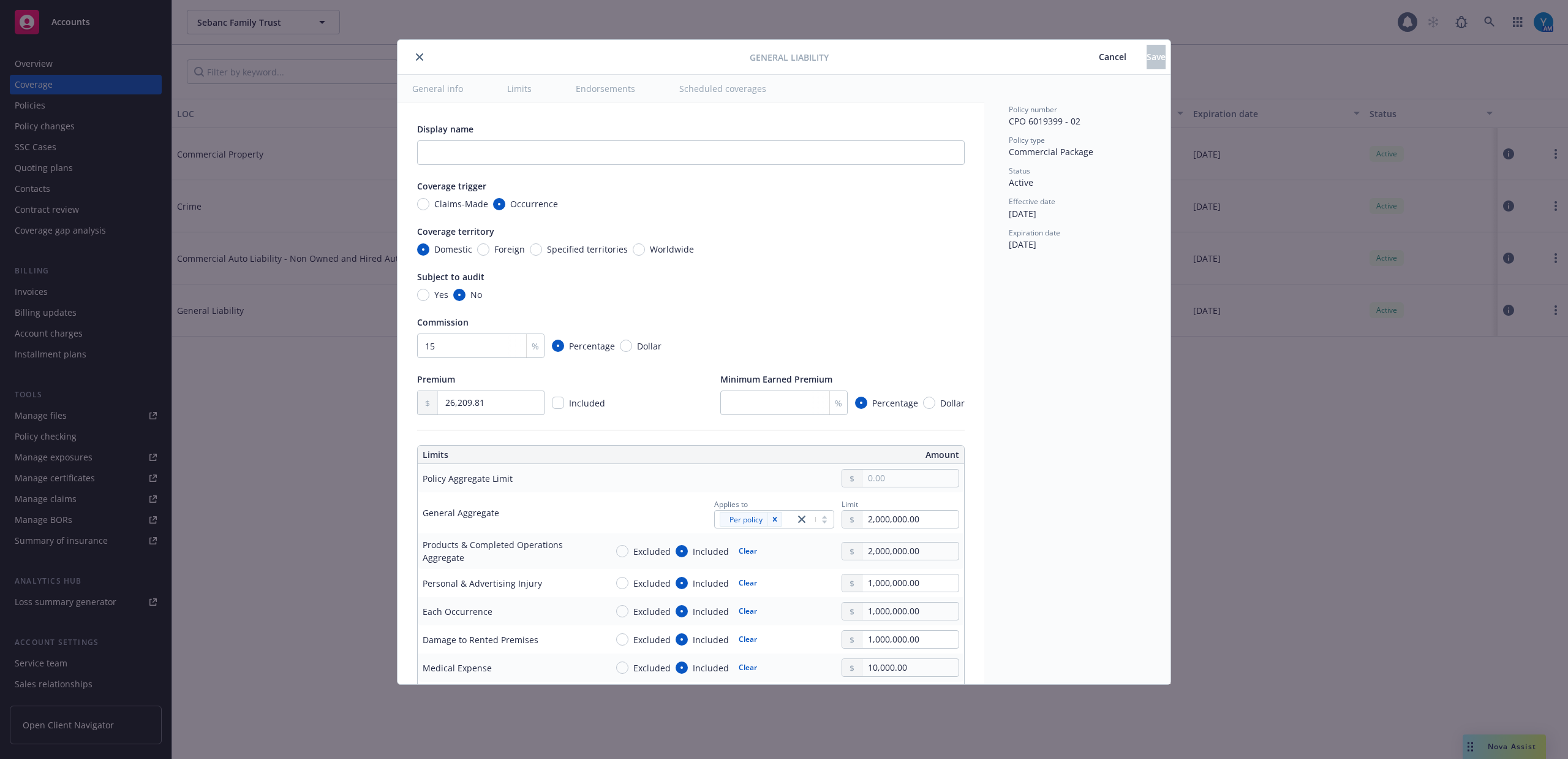
type textarea "x"
click at [1099, 52] on span "Cancel" at bounding box center [1112, 56] width 27 height 12
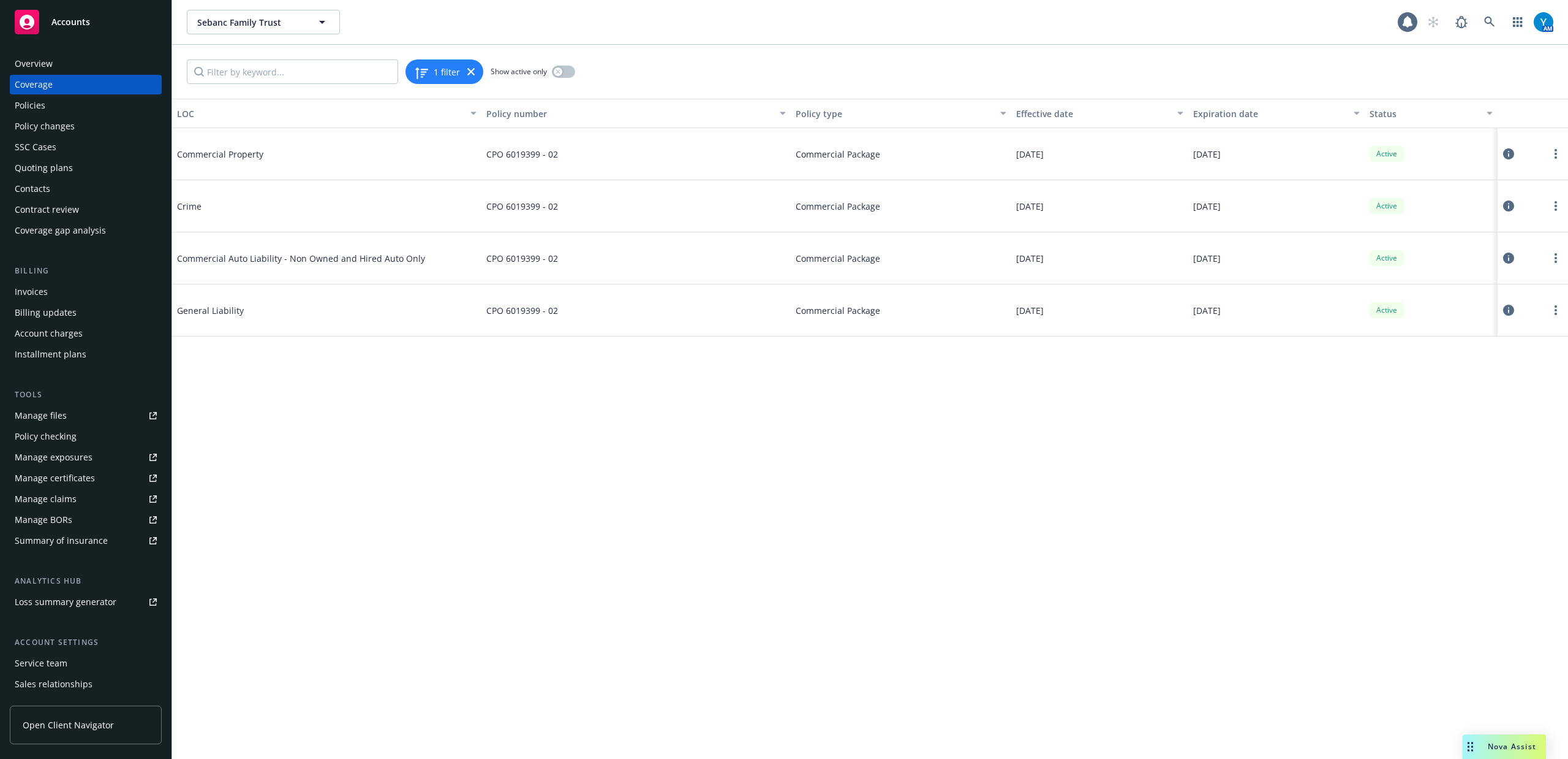
click at [57, 479] on div "Manage certificates" at bounding box center [55, 478] width 81 height 19
